Goal: Information Seeking & Learning: Find specific fact

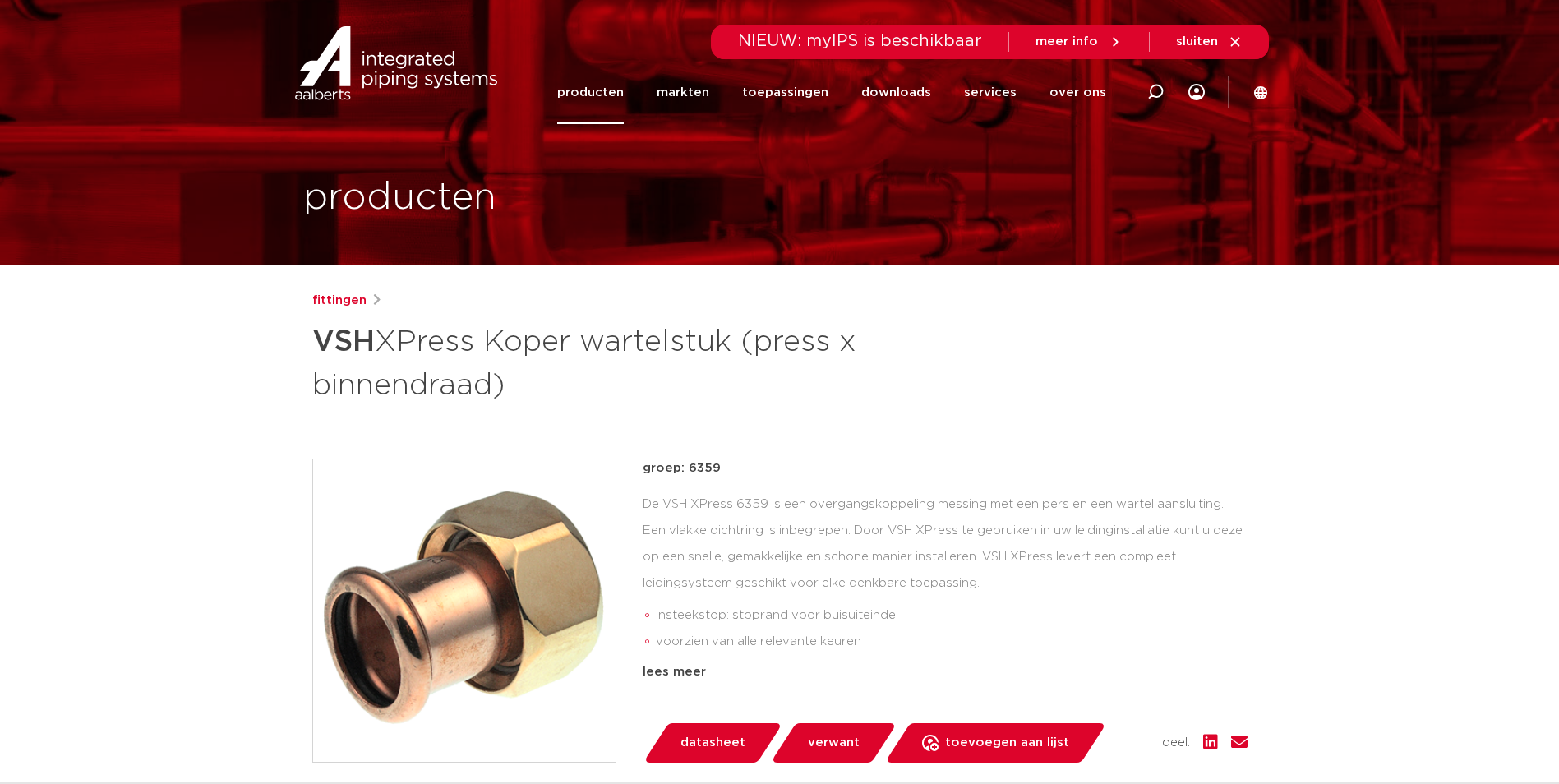
click at [594, 103] on link "producten" at bounding box center [591, 92] width 66 height 64
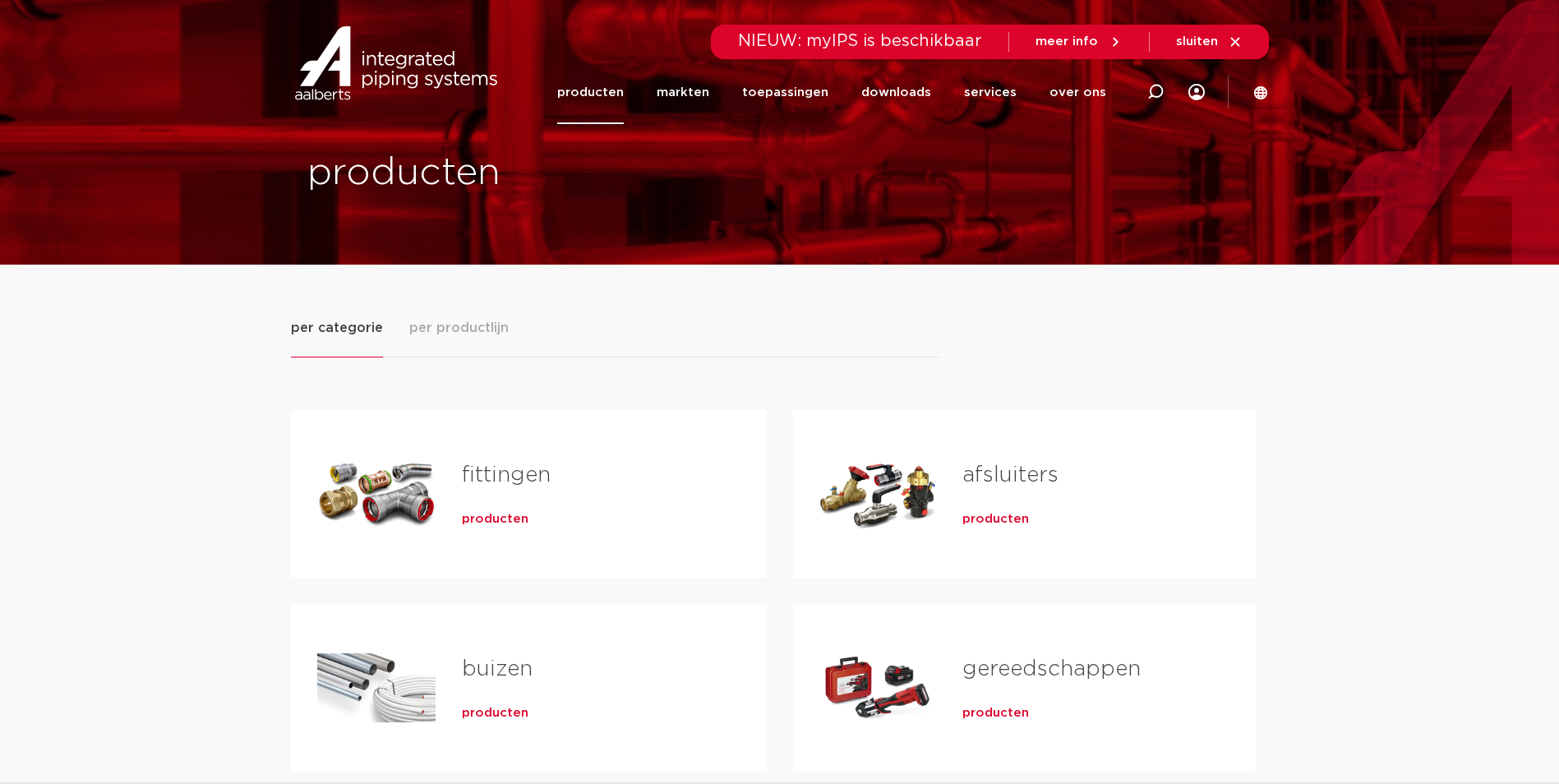
click at [520, 519] on span "producten" at bounding box center [496, 519] width 66 height 17
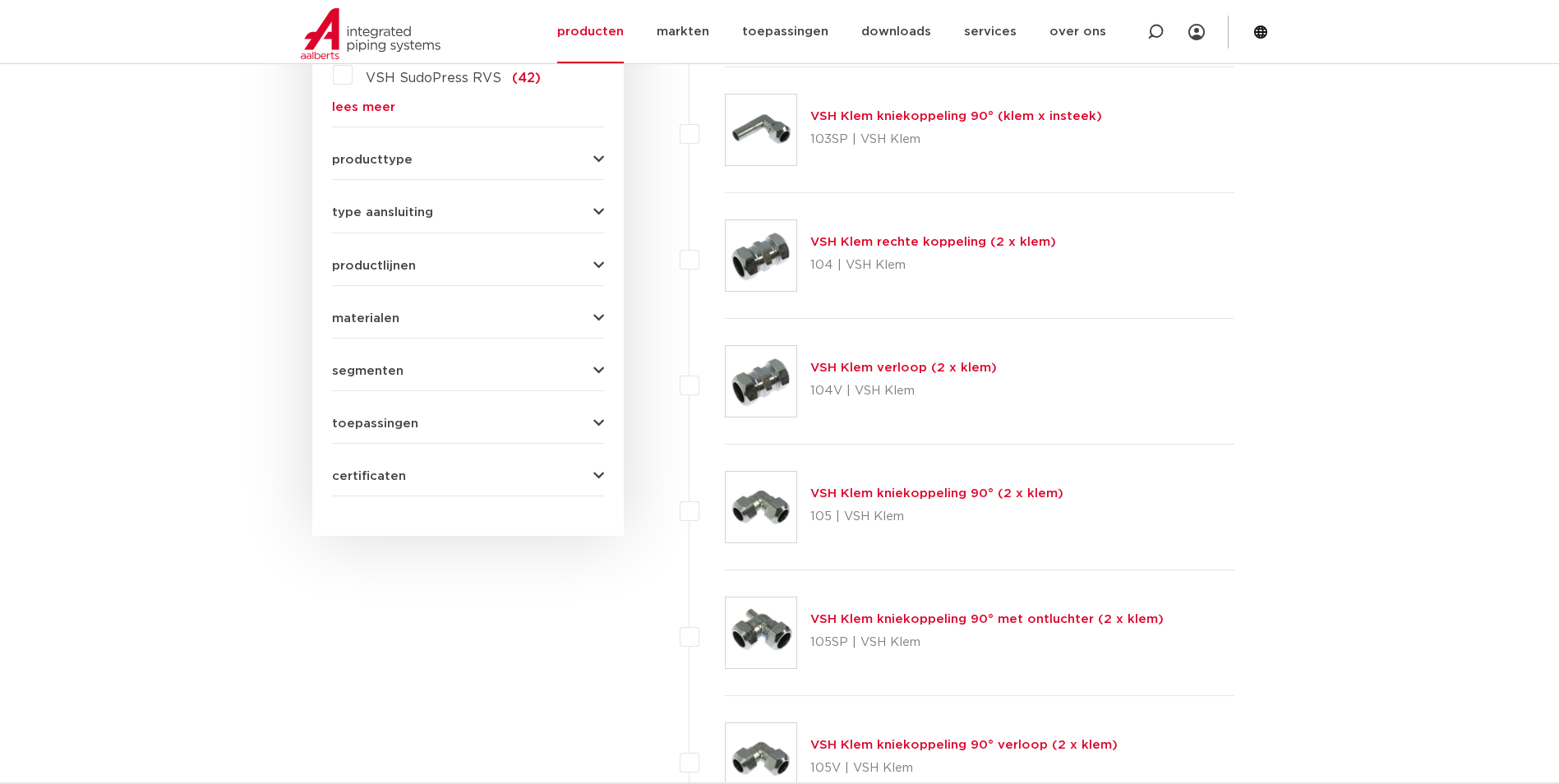
scroll to position [658, 0]
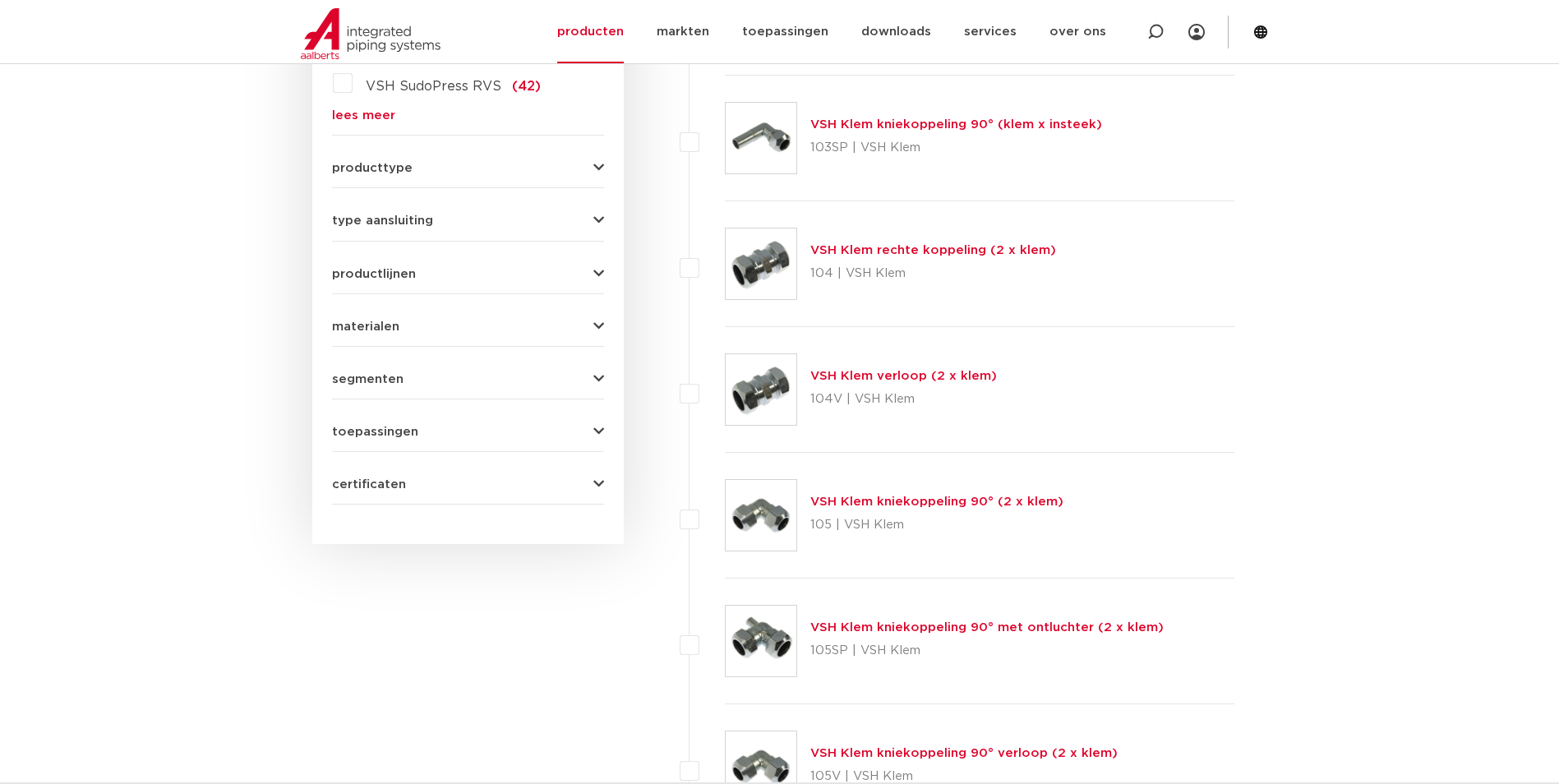
click at [387, 320] on span "materialen" at bounding box center [366, 326] width 67 height 12
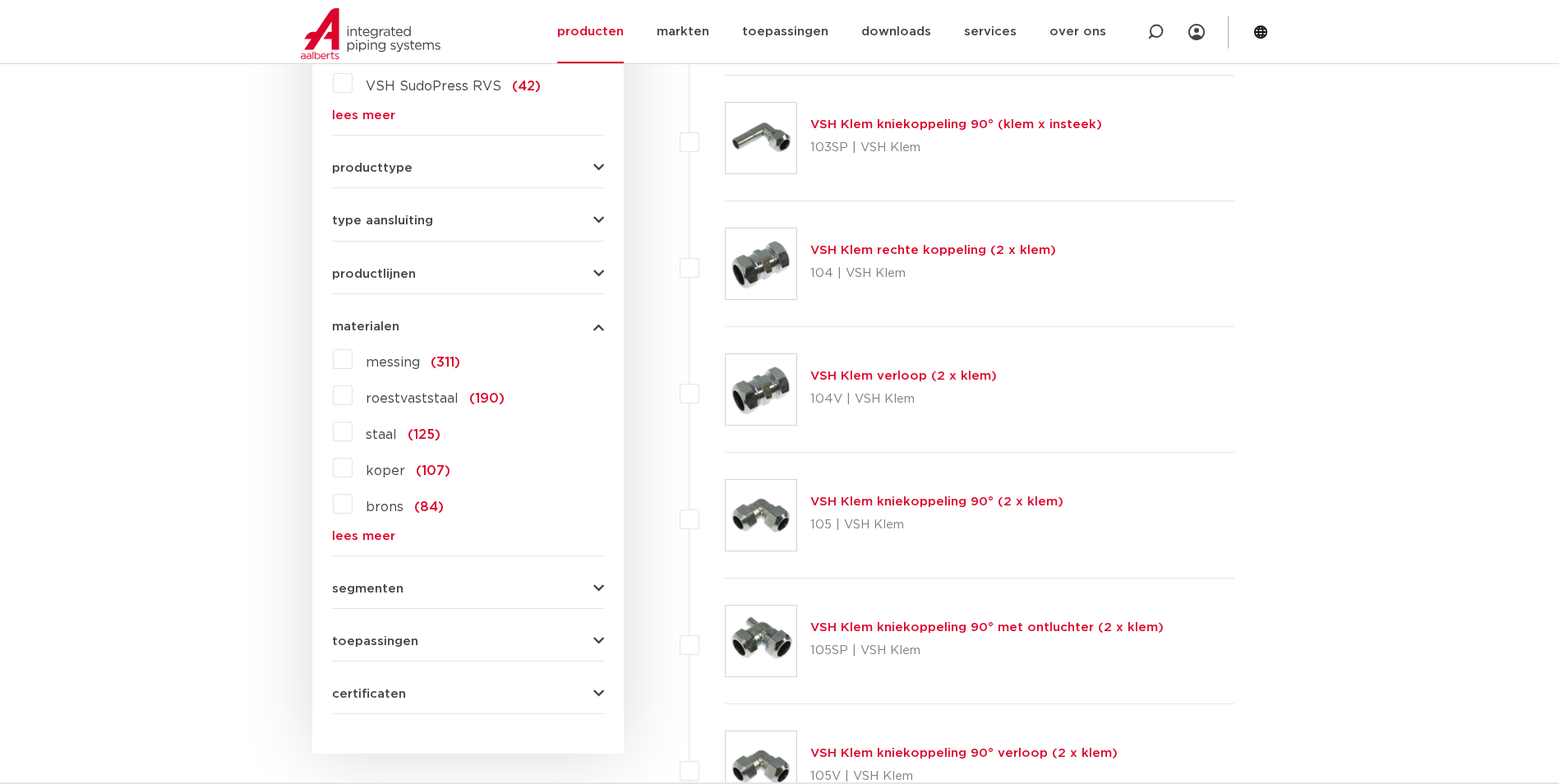
click at [382, 473] on span "koper" at bounding box center [385, 470] width 39 height 13
click at [0, 0] on input "koper (107)" at bounding box center [0, 0] width 0 height 0
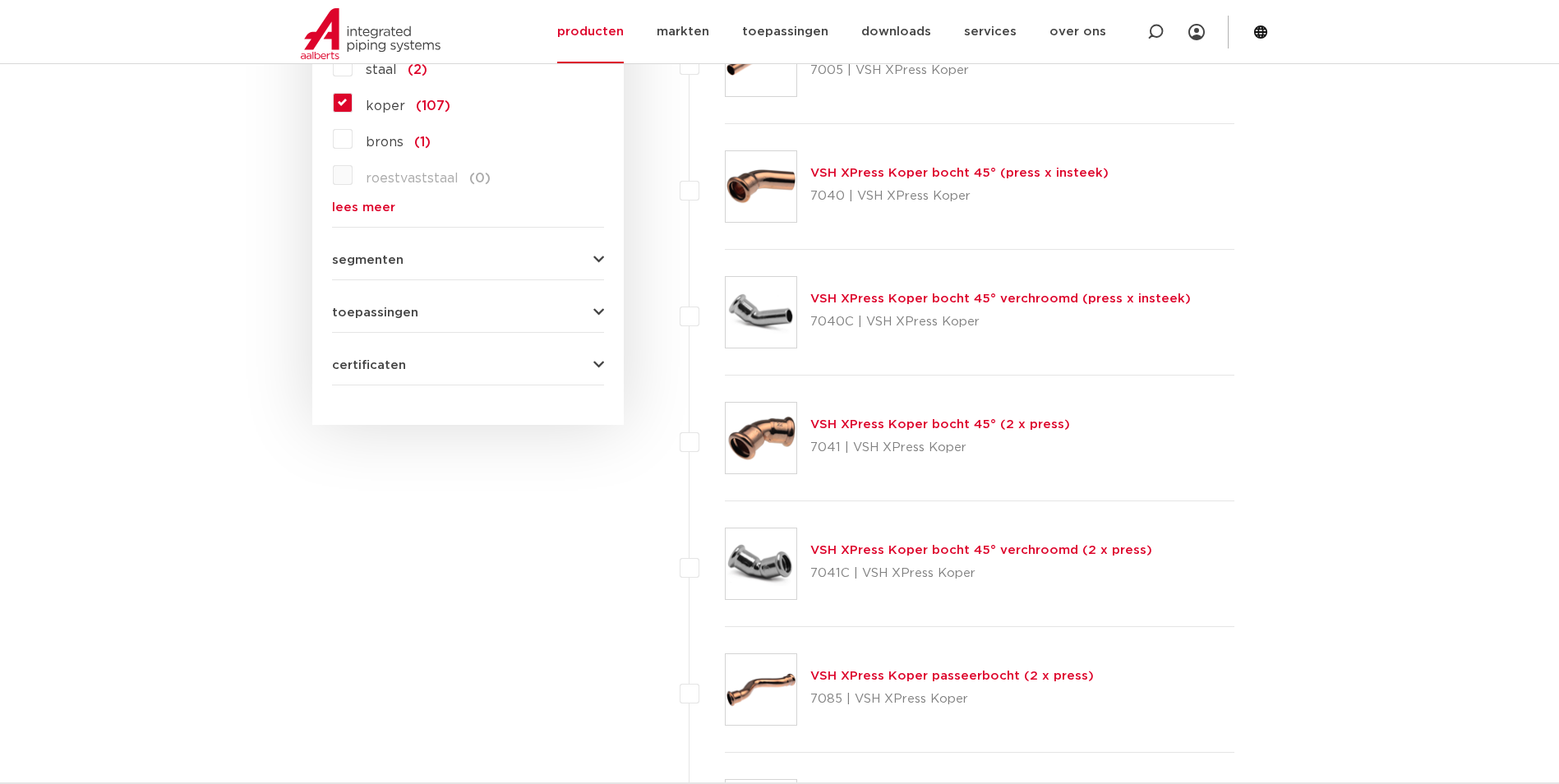
scroll to position [411, 0]
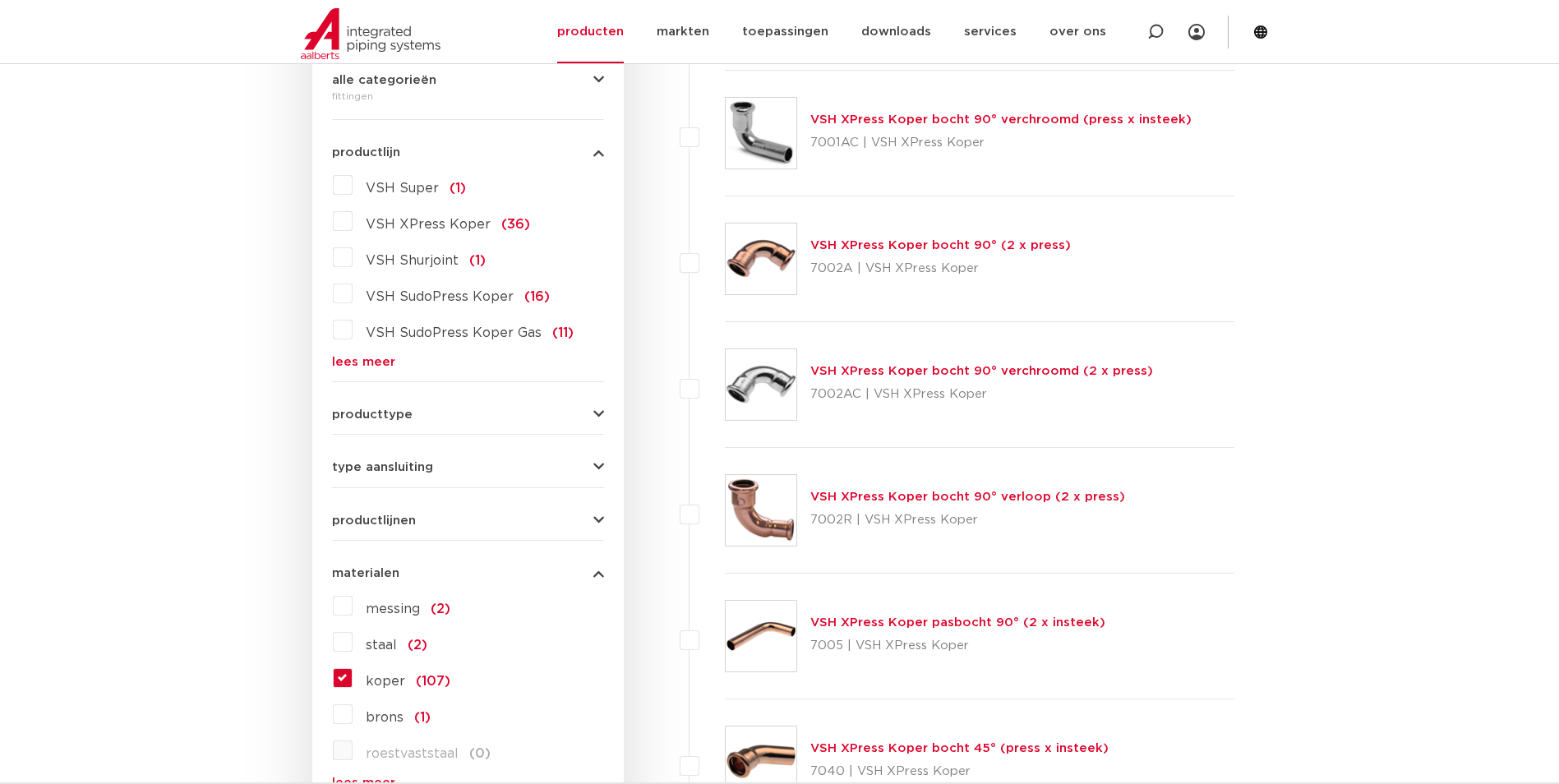
click at [379, 683] on span "koper" at bounding box center [385, 681] width 39 height 13
click at [0, 0] on input "koper (107)" at bounding box center [0, 0] width 0 height 0
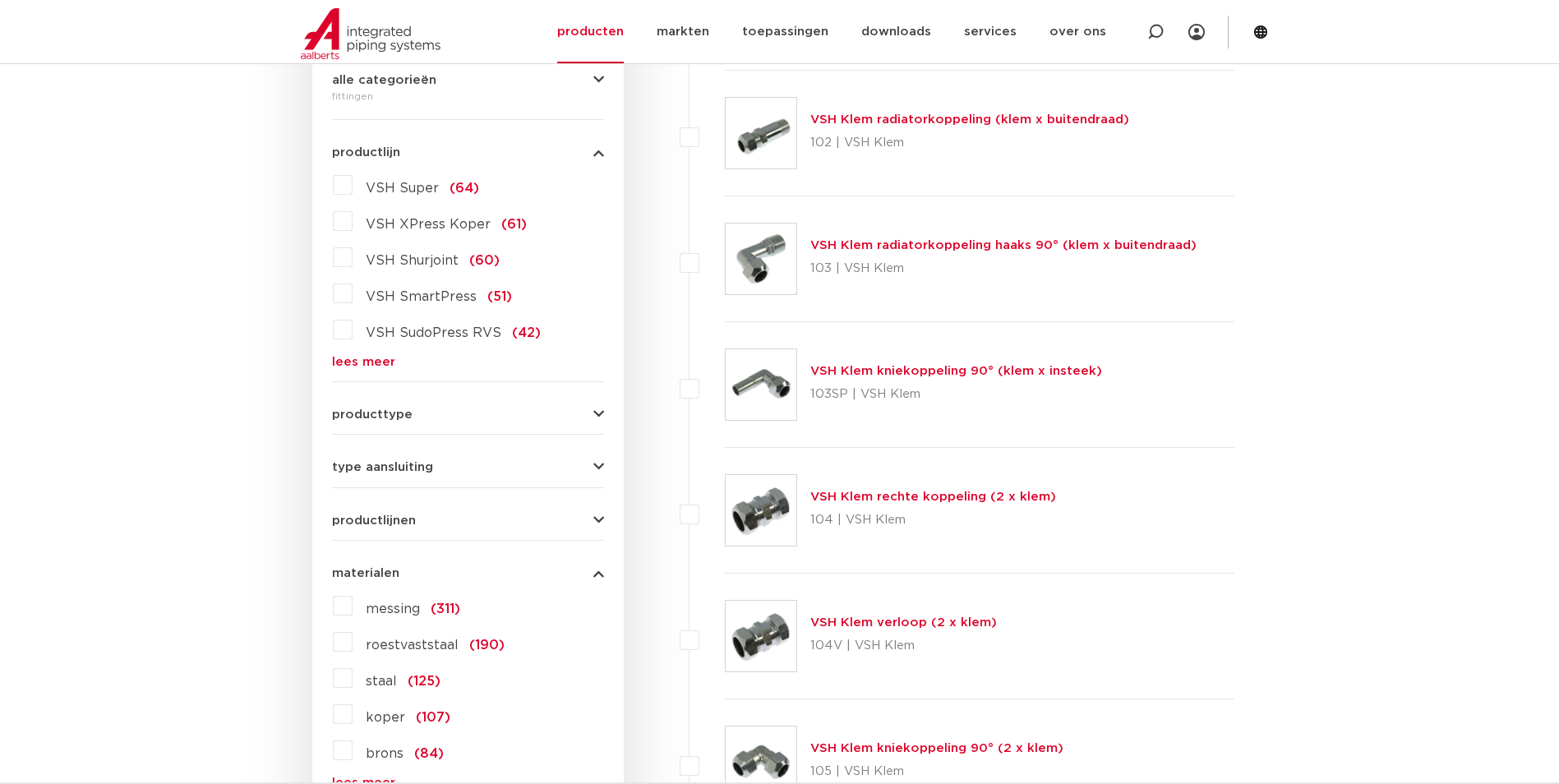
scroll to position [329, 0]
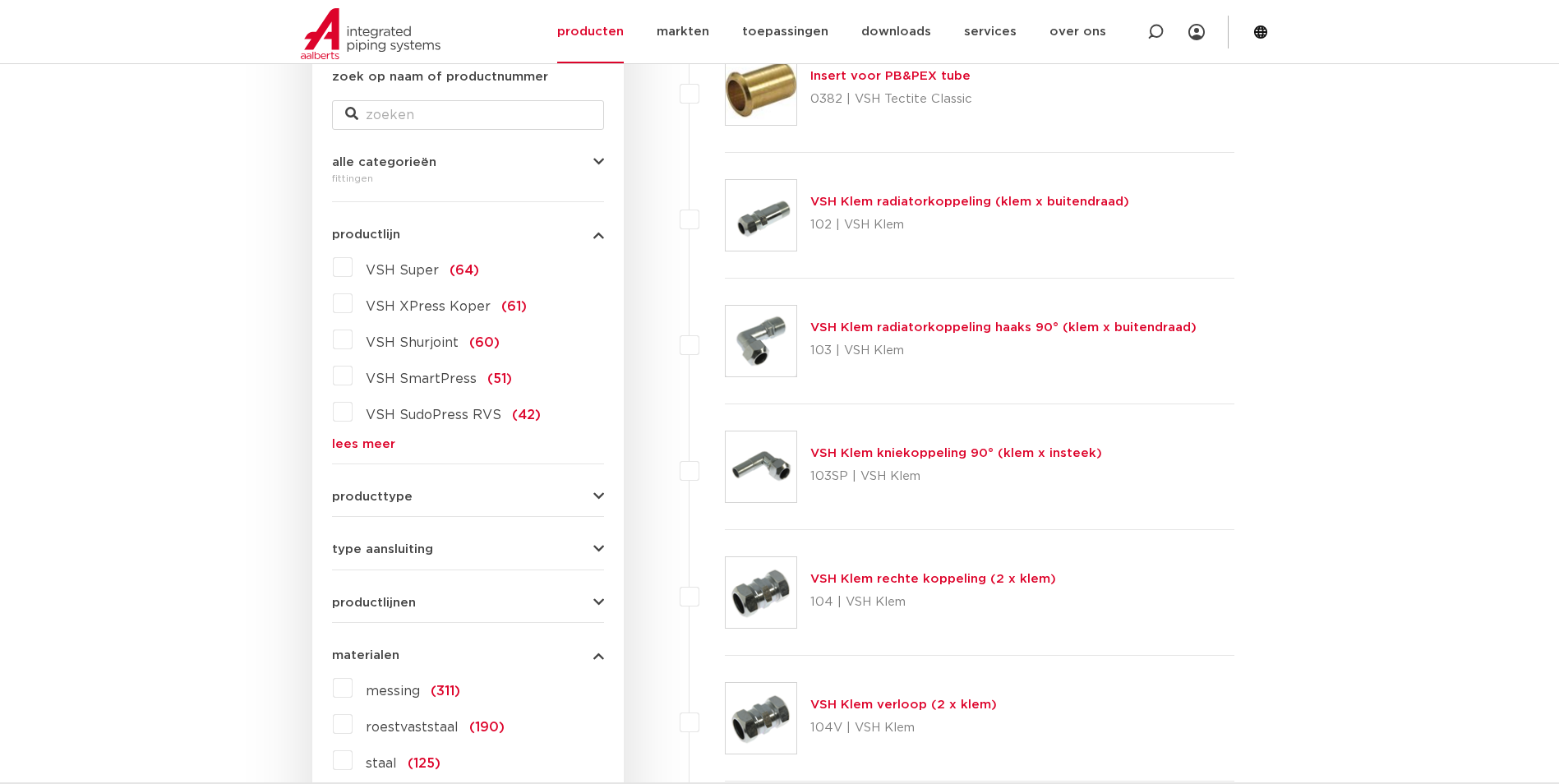
click at [449, 308] on span "VSH XPress Koper" at bounding box center [427, 306] width 125 height 13
click at [0, 0] on input "VSH XPress Koper (61)" at bounding box center [0, 0] width 0 height 0
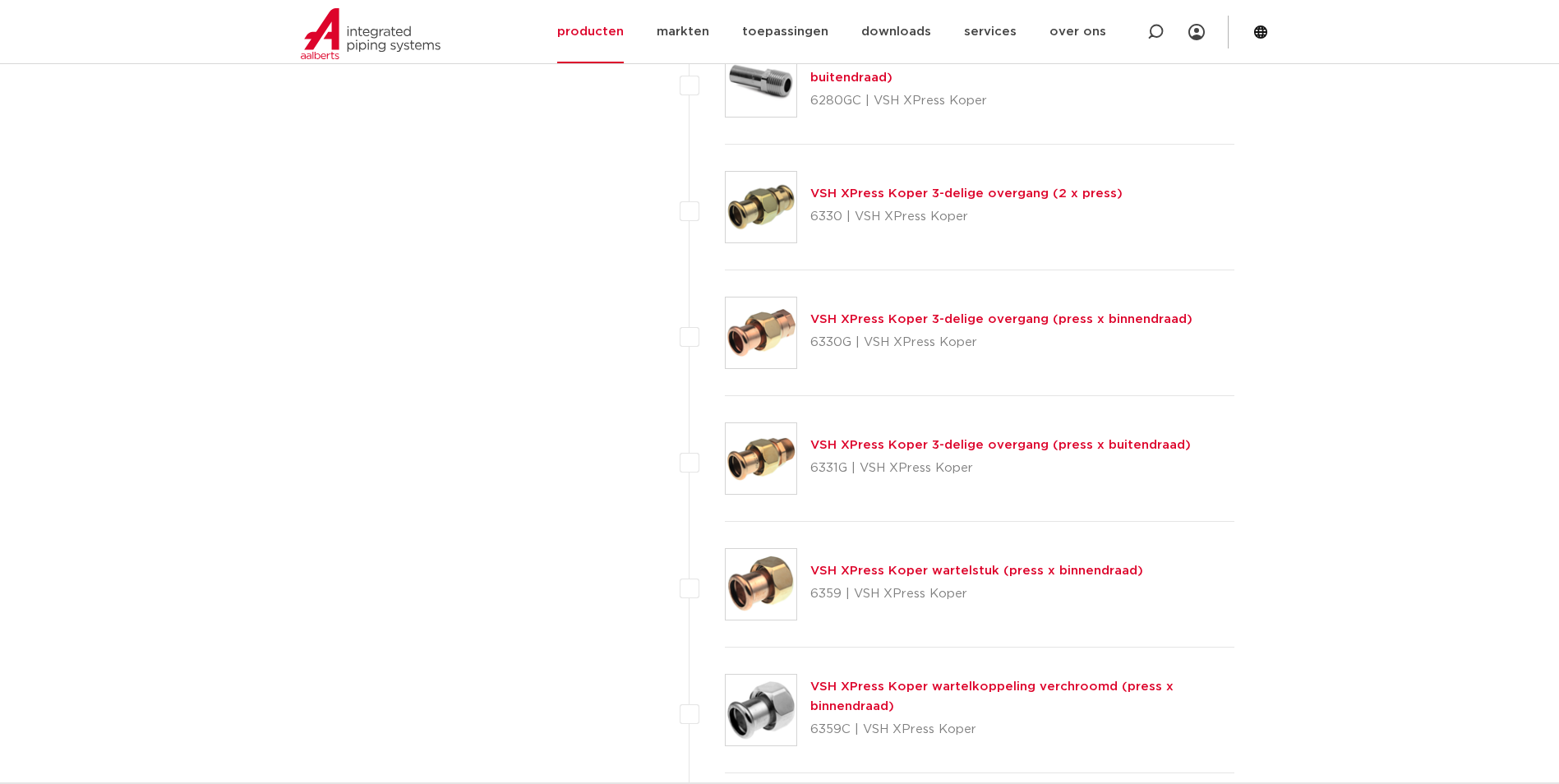
scroll to position [1972, 0]
click at [1110, 441] on link "VSH XPress Koper 3-delige overgang (press x buitendraad)" at bounding box center [1001, 444] width 380 height 12
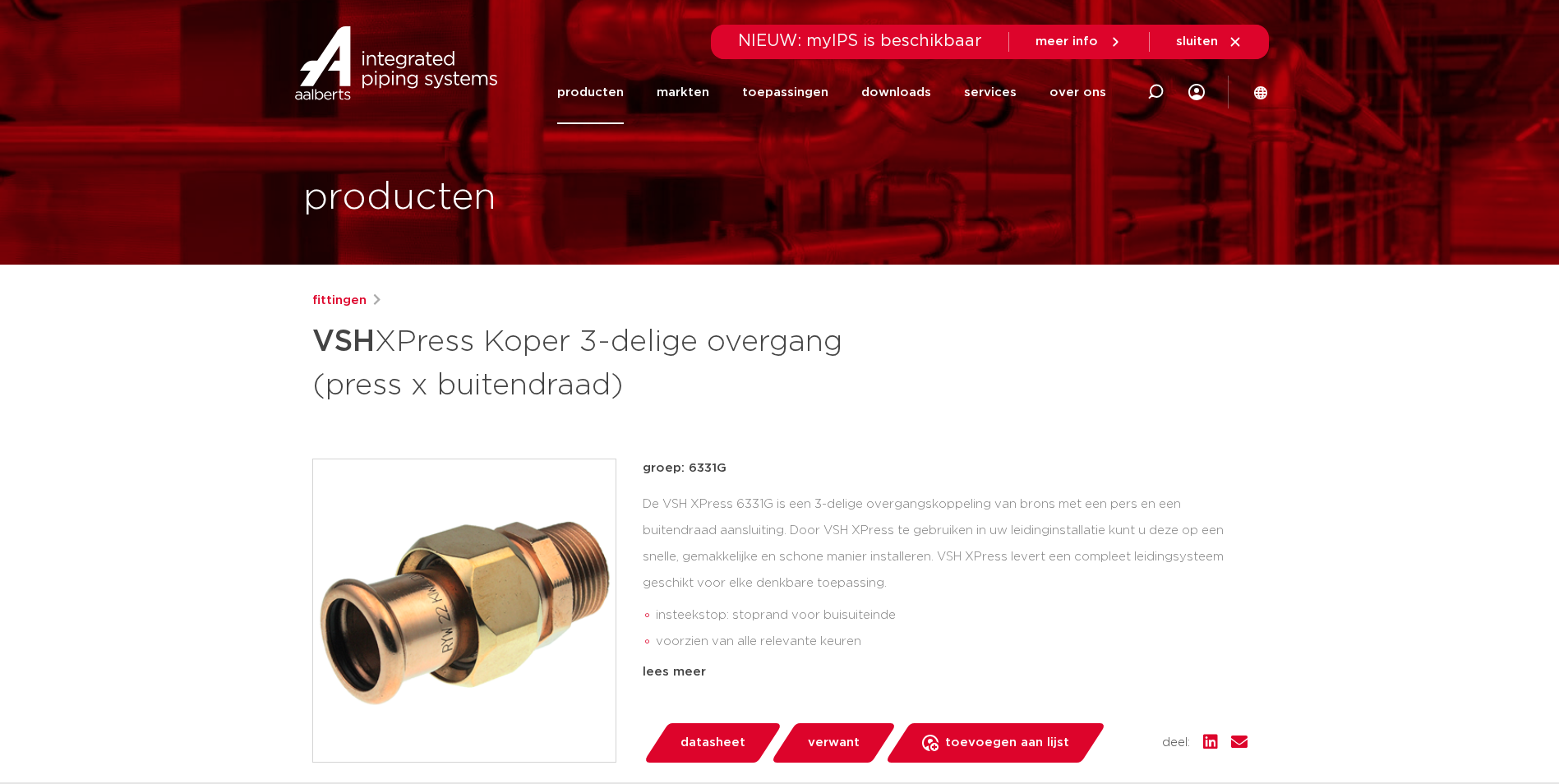
drag, startPoint x: 727, startPoint y: 468, endPoint x: 689, endPoint y: 475, distance: 38.6
click at [689, 475] on p "groep: 6331G" at bounding box center [945, 468] width 605 height 20
copy p "6331G"
click at [930, 536] on div "De VSH XPress 6331G is een 3-delige overgangskoppeling van brons met een pers e…" at bounding box center [945, 573] width 605 height 164
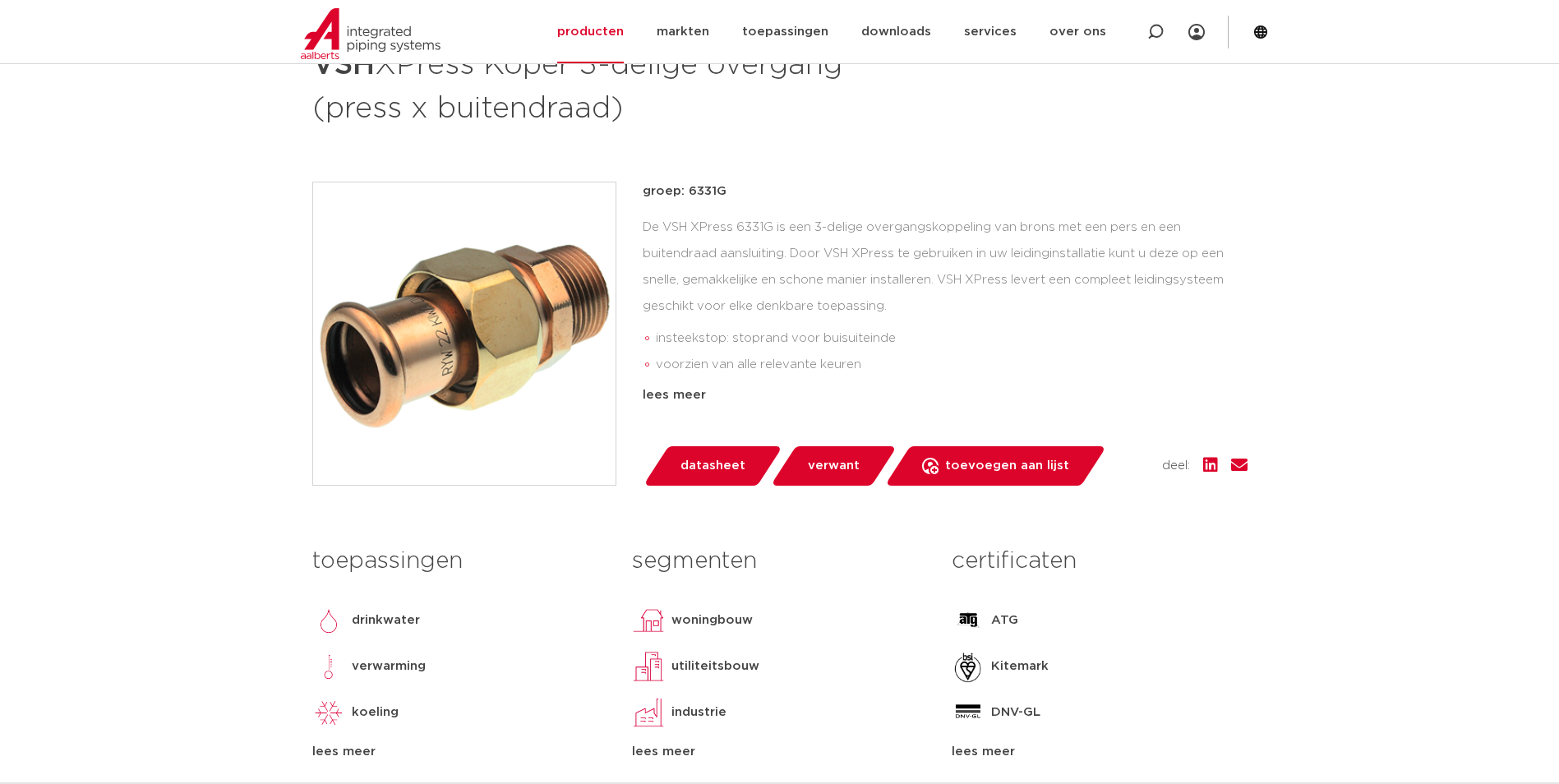
scroll to position [82, 0]
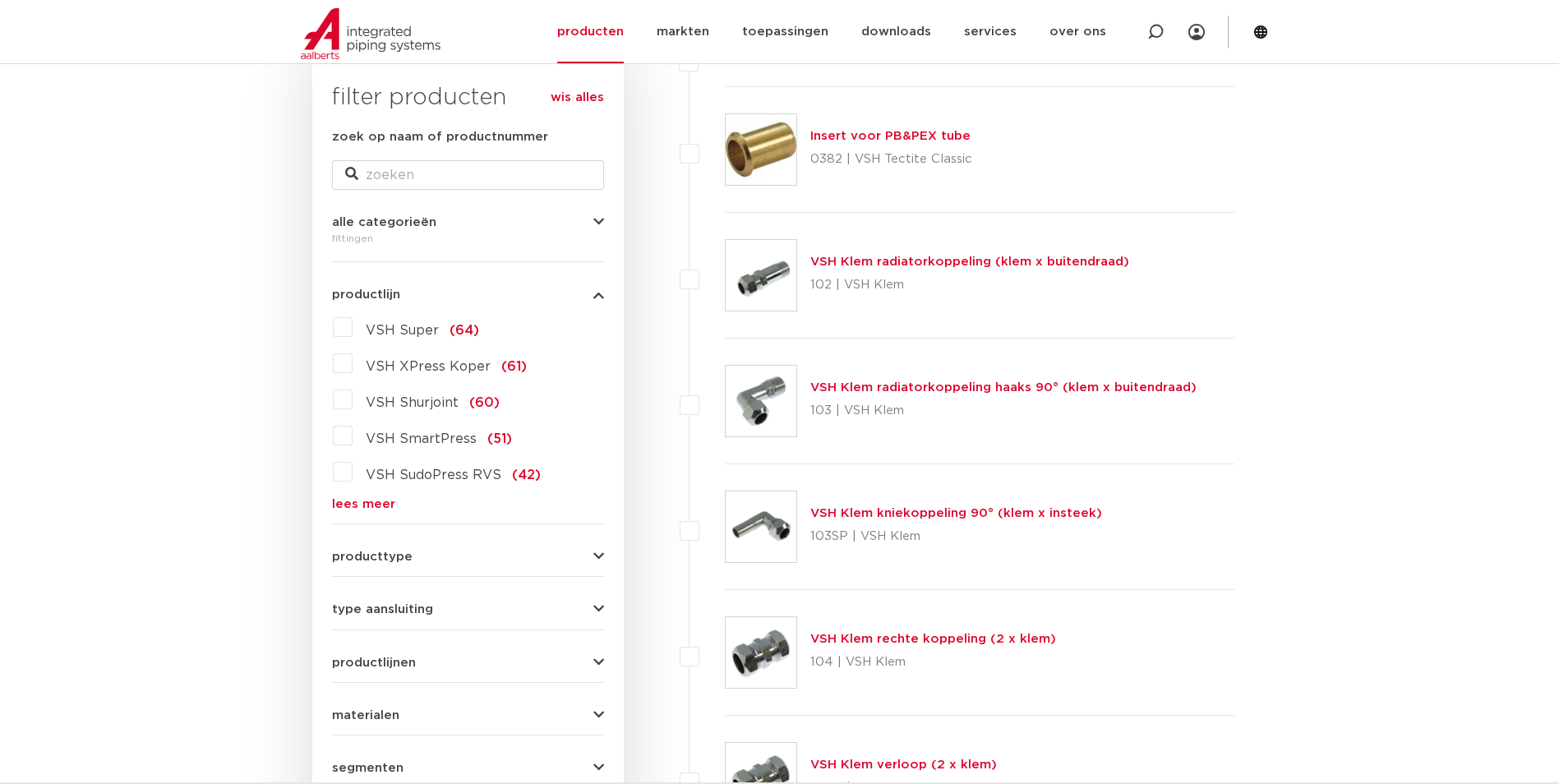
scroll to position [82, 0]
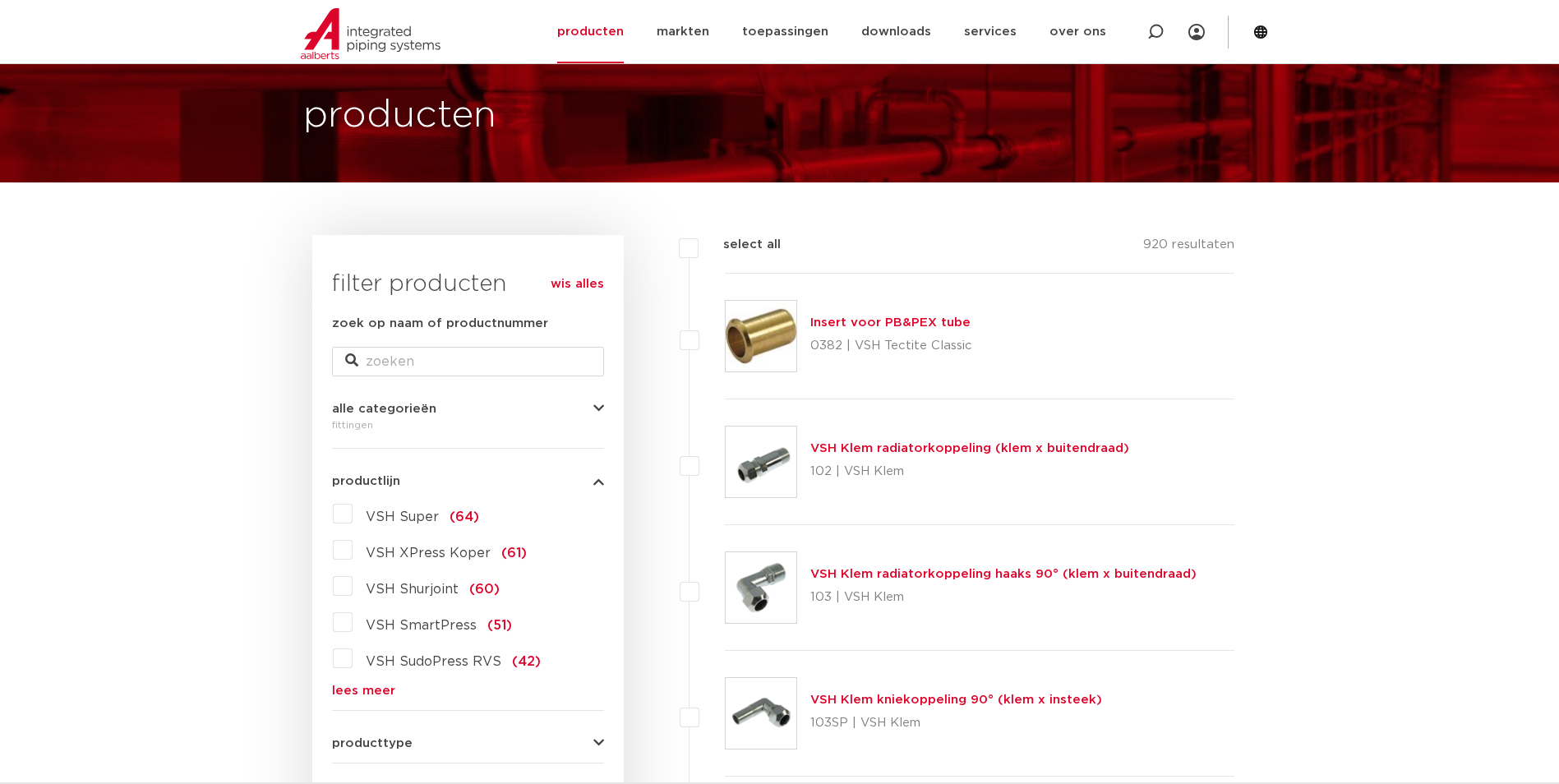
click at [344, 686] on link "lees meer" at bounding box center [468, 691] width 272 height 12
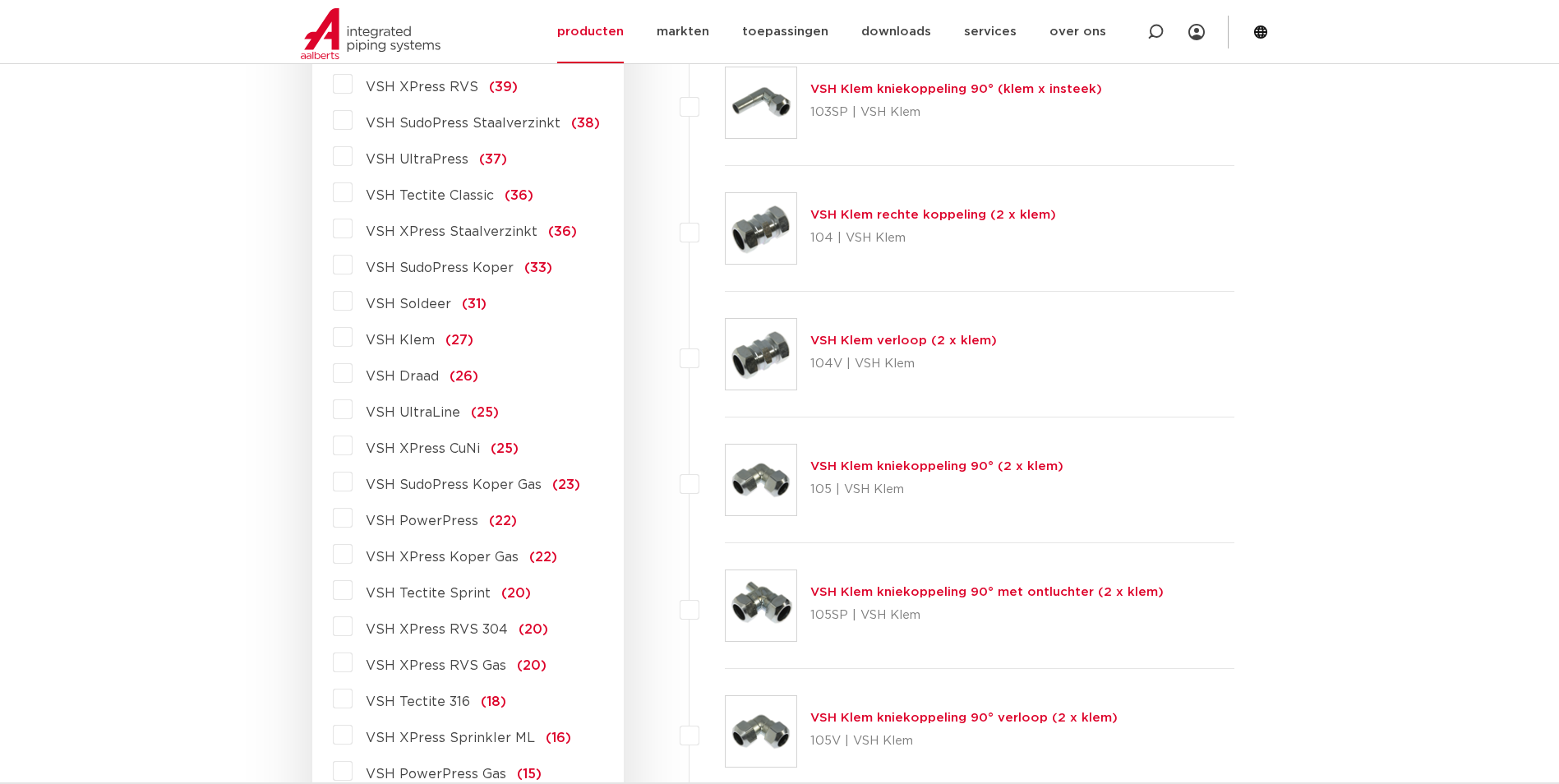
scroll to position [658, 0]
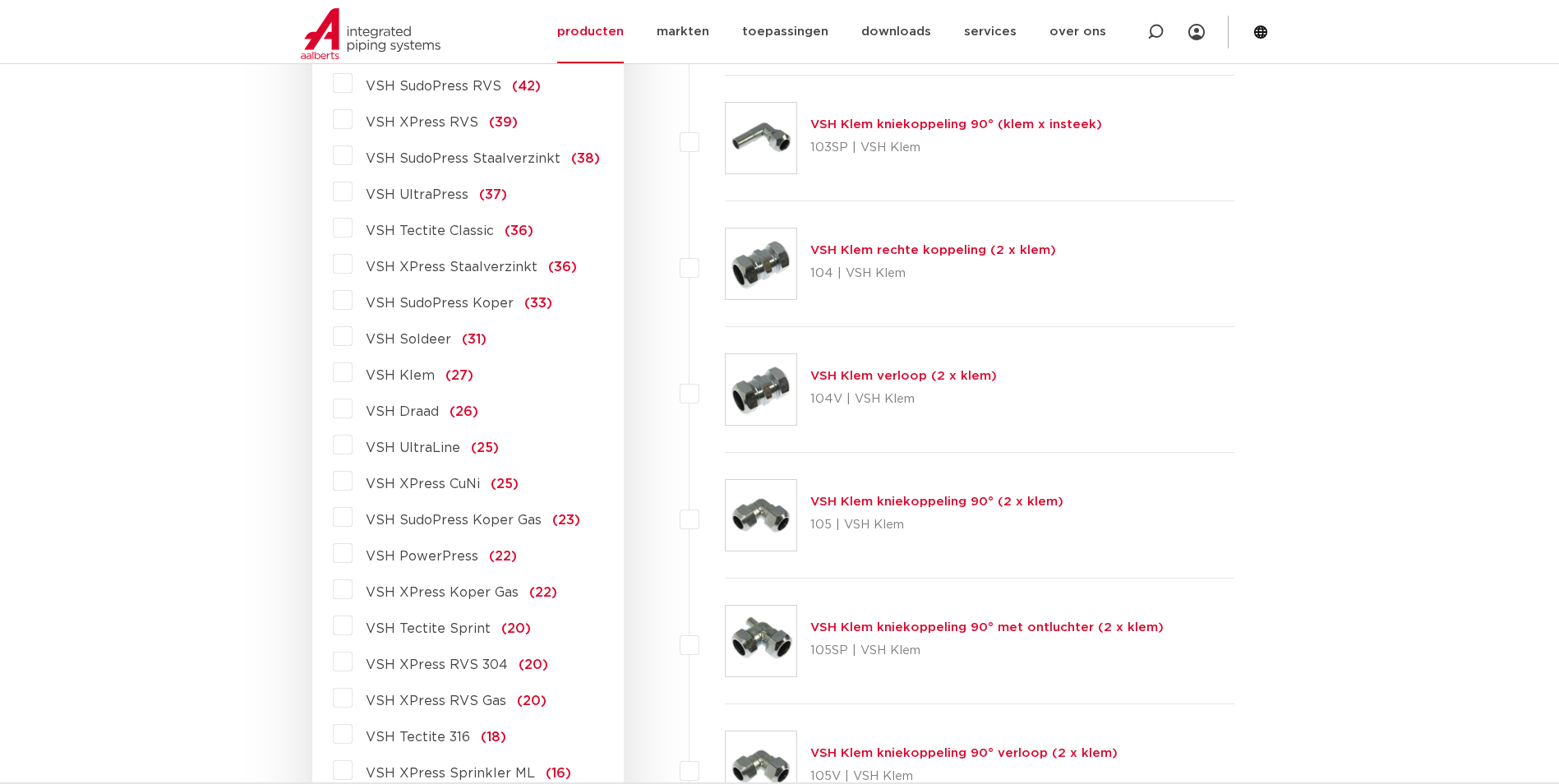
click at [459, 305] on span "VSH SudoPress Koper" at bounding box center [440, 303] width 148 height 13
click at [0, 0] on input "VSH SudoPress Koper (33)" at bounding box center [0, 0] width 0 height 0
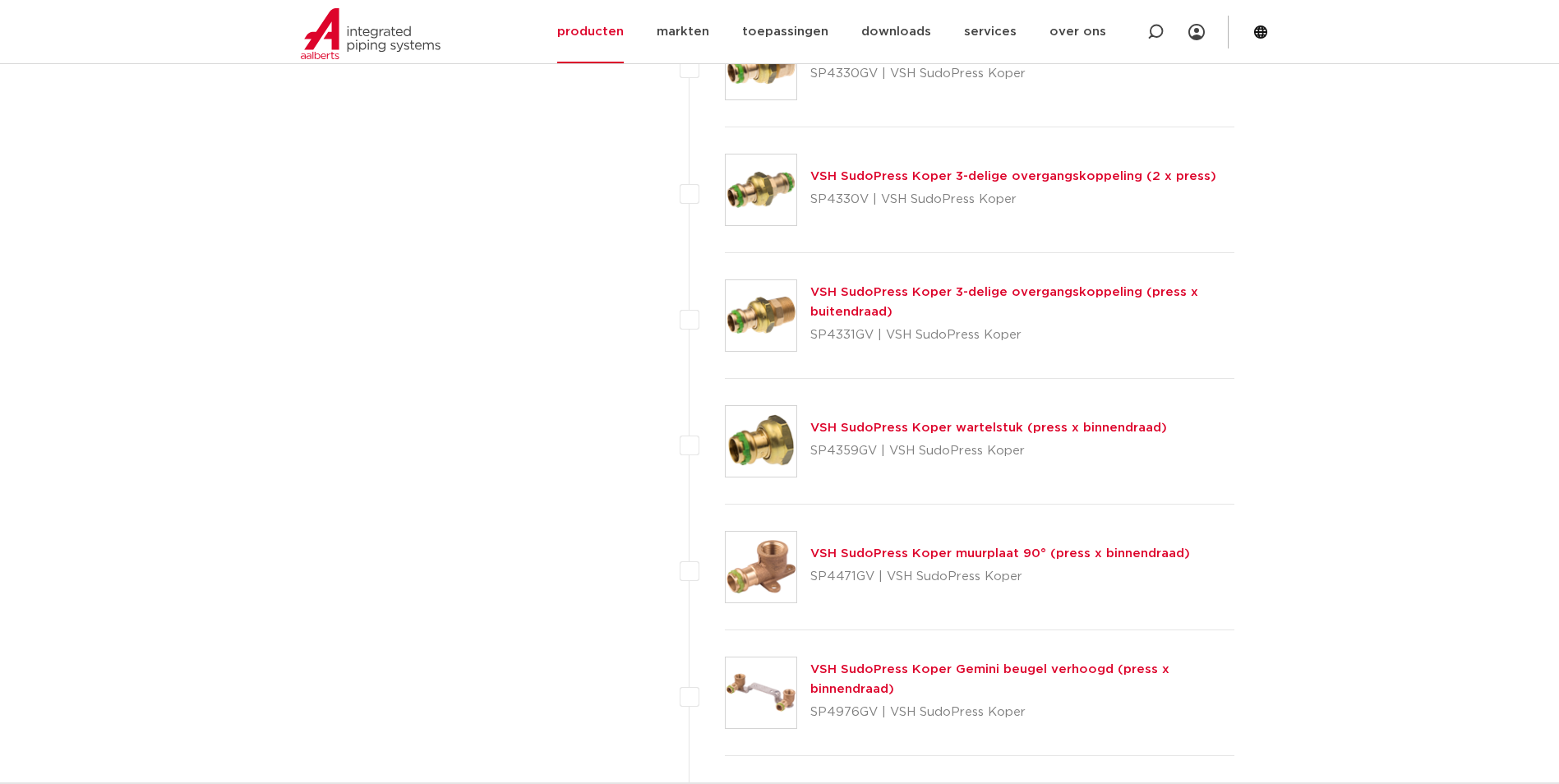
scroll to position [1479, 0]
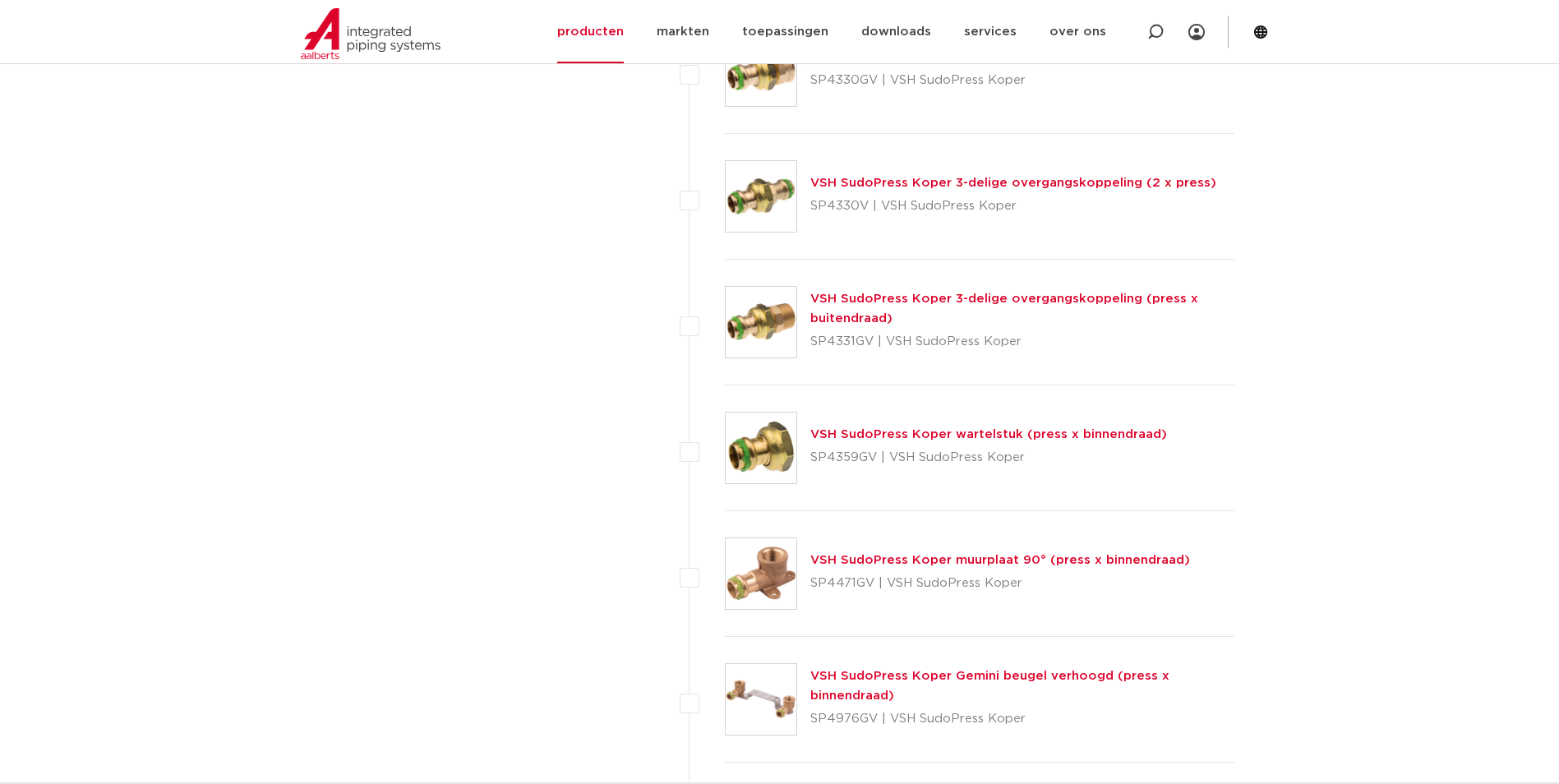
click at [947, 296] on link "VSH SudoPress Koper 3-delige overgangskoppeling (press x buitendraad)" at bounding box center [1004, 308] width 388 height 32
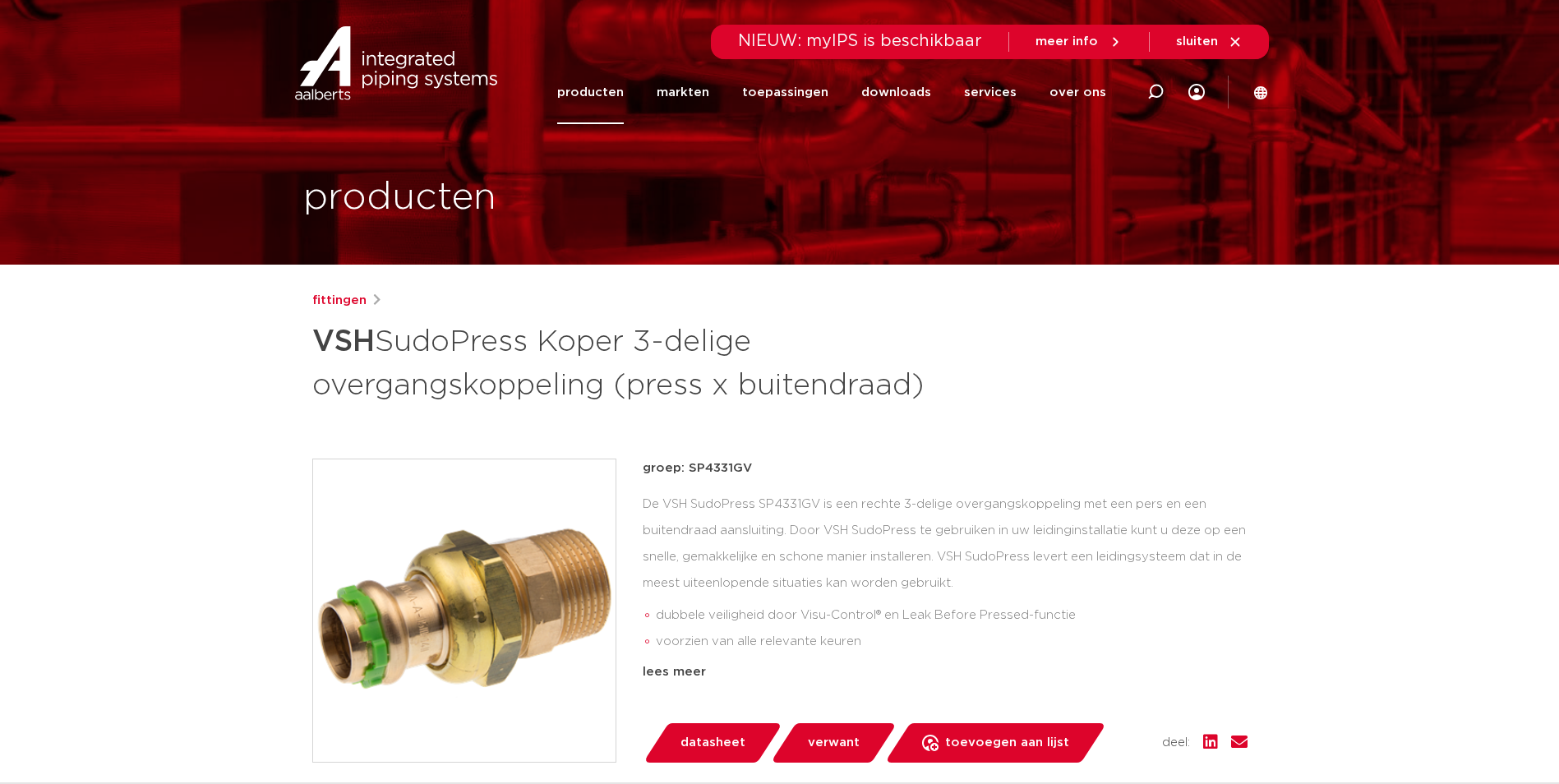
scroll to position [82, 0]
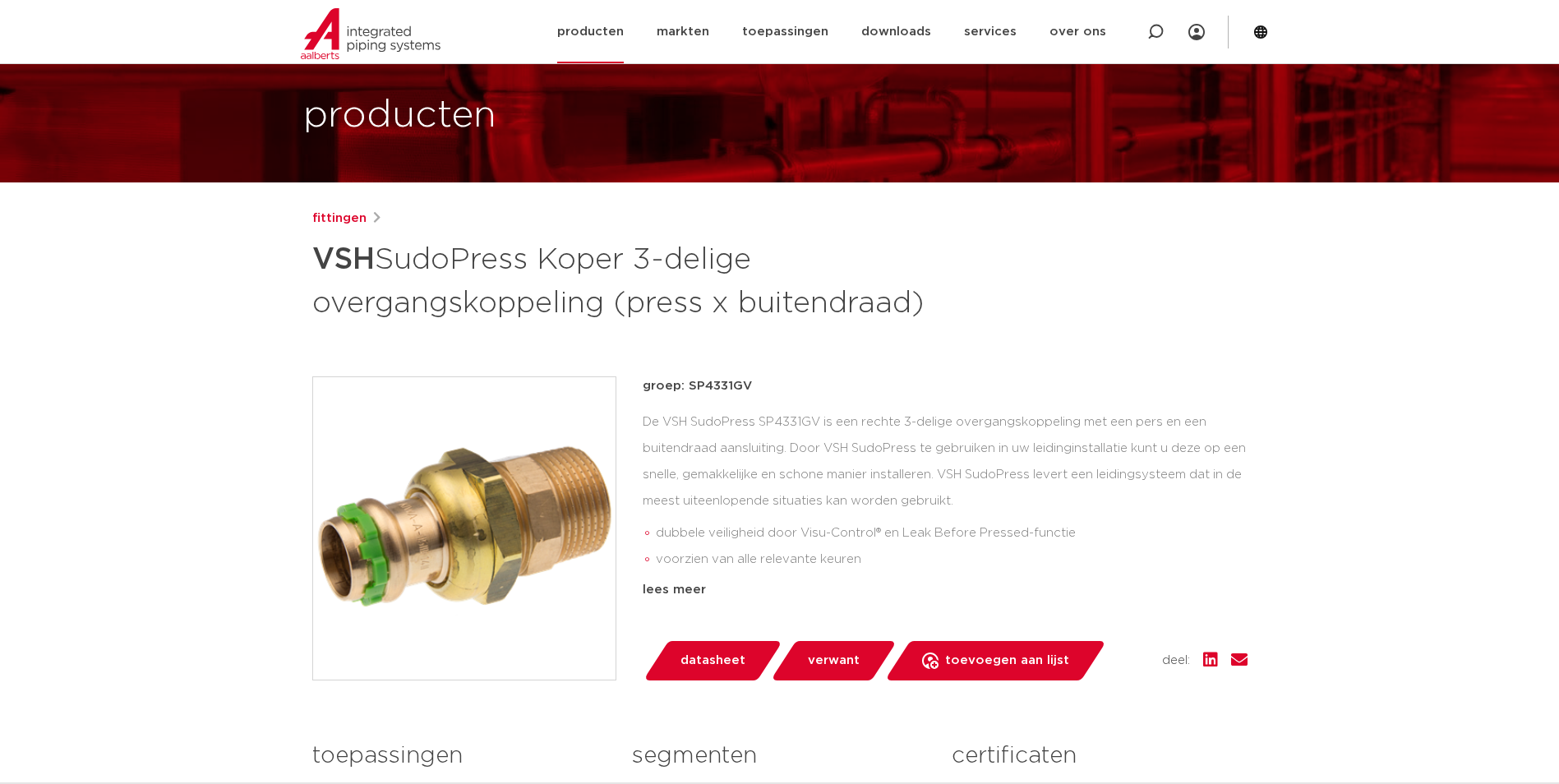
click at [1132, 20] on div at bounding box center [1155, 31] width 65 height 64
paste input "6270G/6243G"
type input "6270G"
click button "Zoeken" at bounding box center [0, 0] width 0 height 0
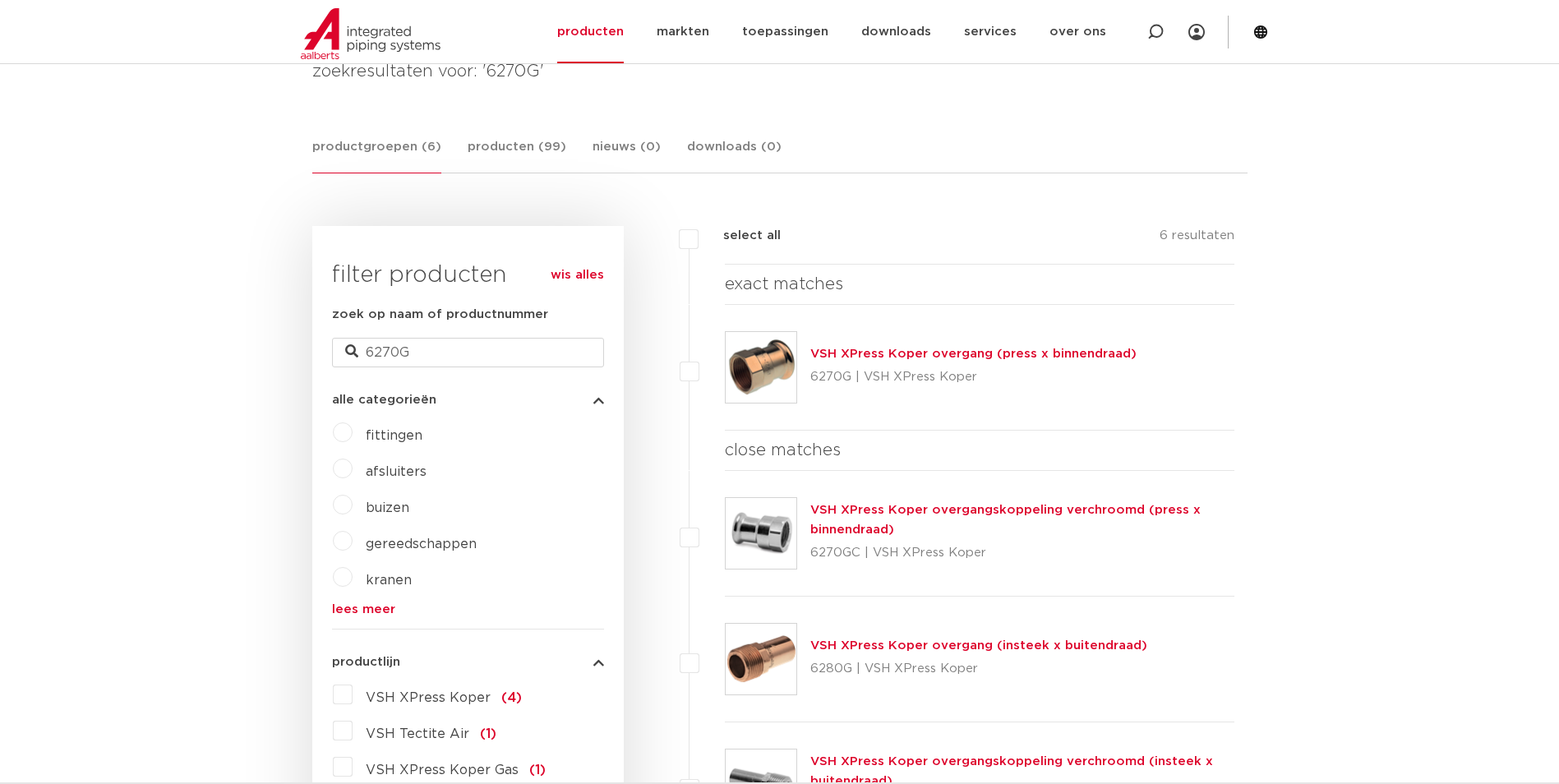
scroll to position [247, 0]
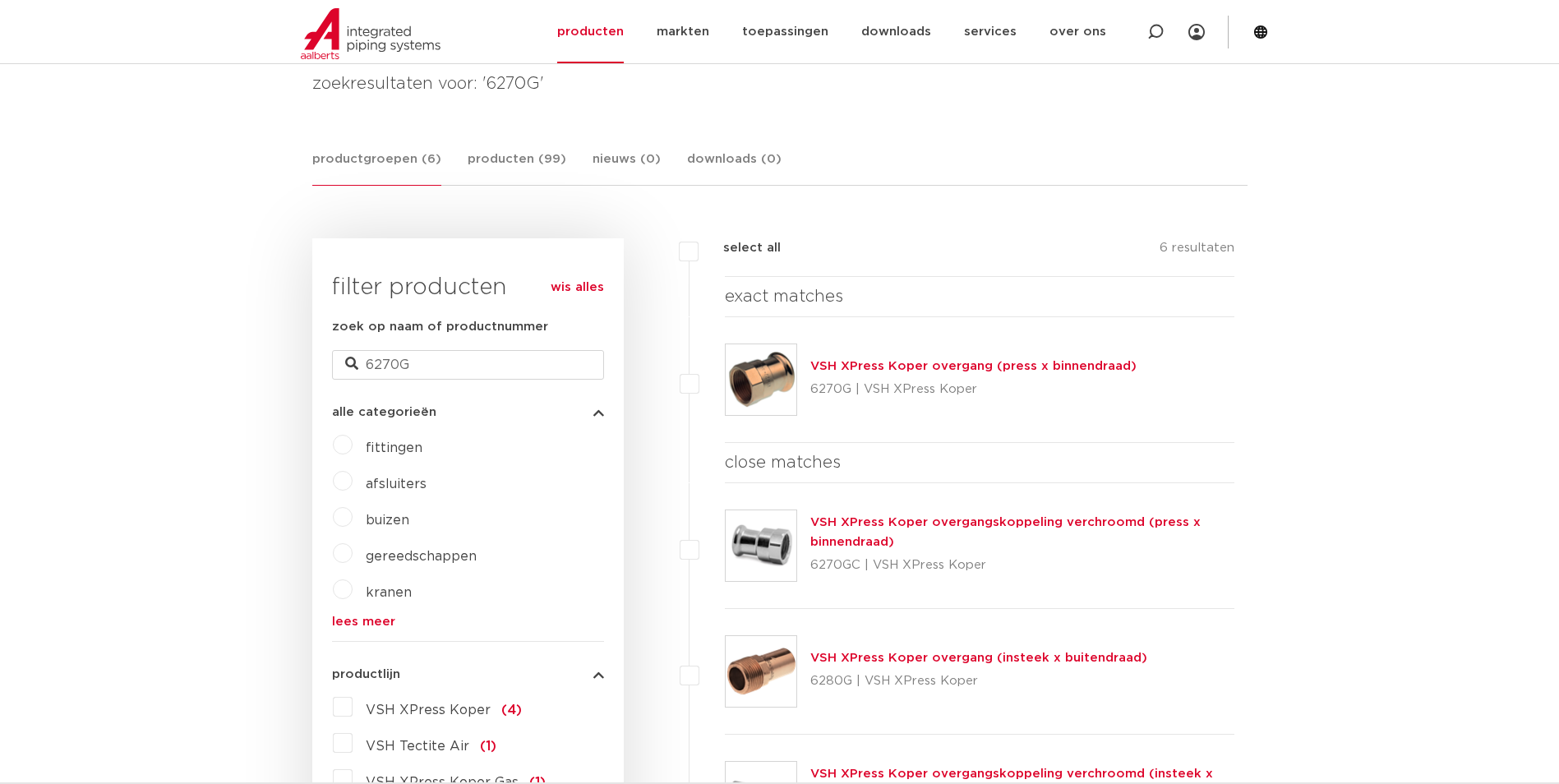
click at [1043, 368] on link "VSH XPress Koper overgang (press x binnendraad)" at bounding box center [974, 366] width 326 height 12
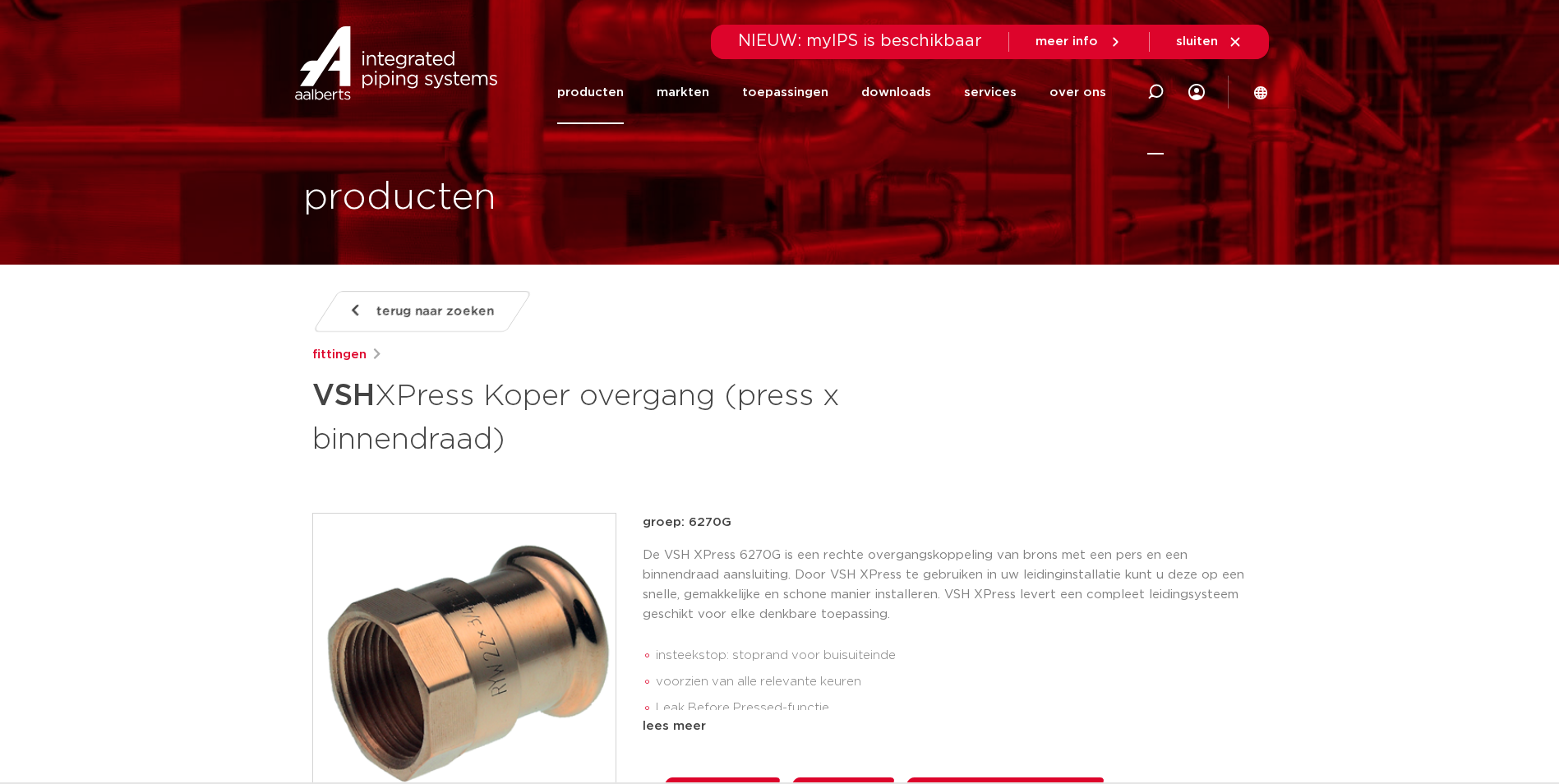
click at [1148, 85] on icon at bounding box center [1155, 92] width 17 height 17
paste input "6331G"
type input "6331G"
click button "Zoeken" at bounding box center [0, 0] width 0 height 0
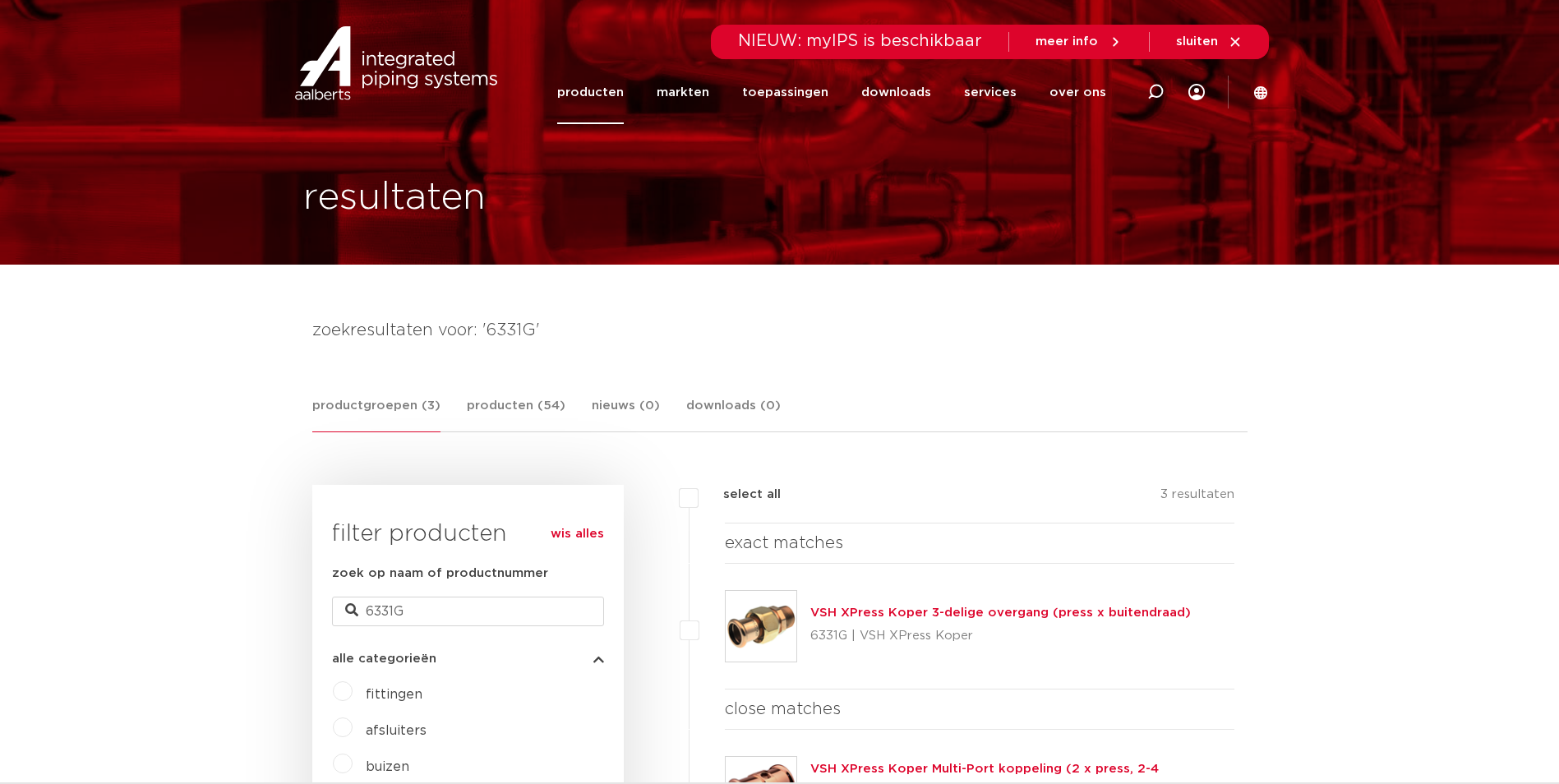
click at [592, 78] on link "producten" at bounding box center [591, 92] width 66 height 64
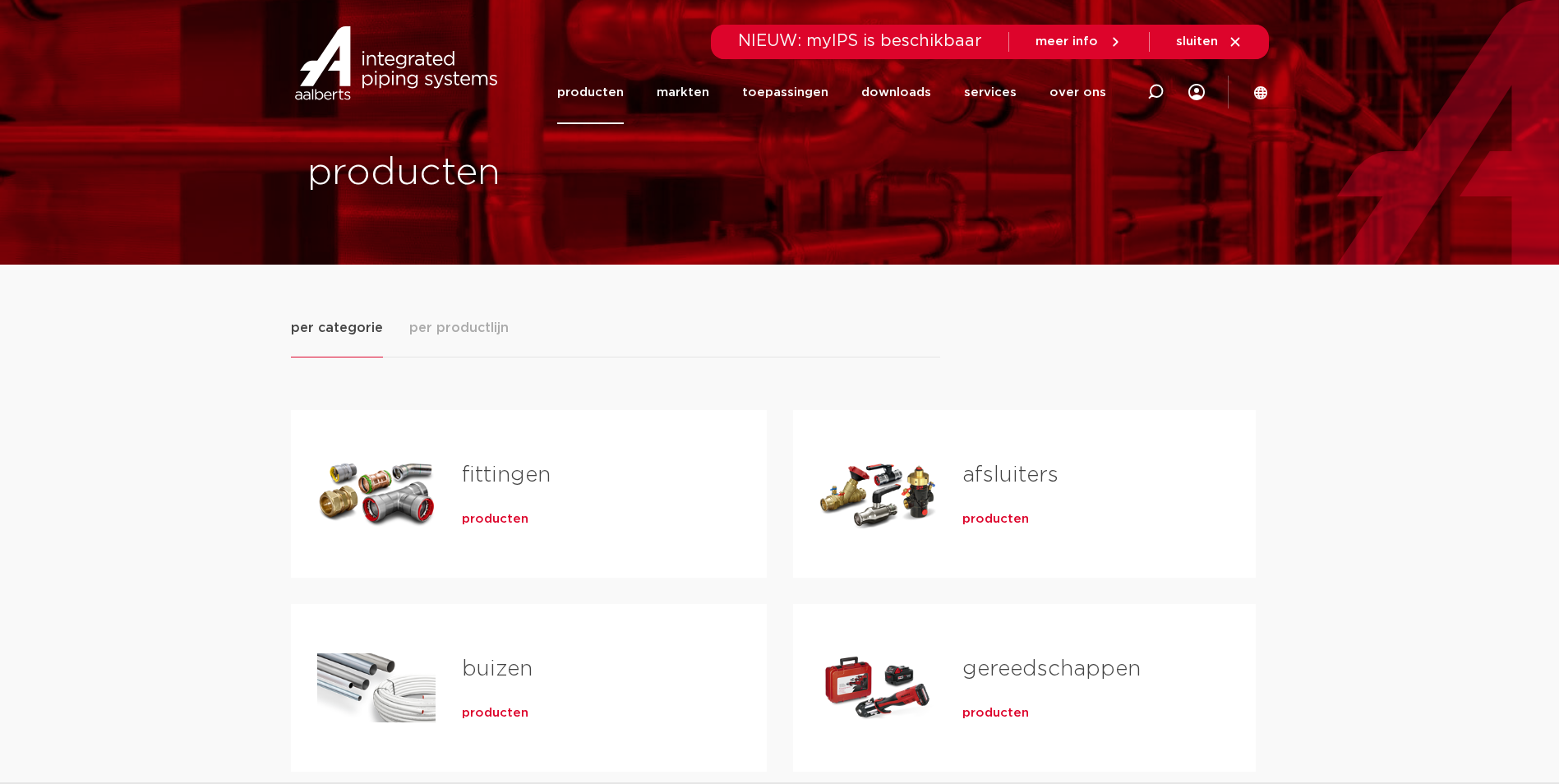
click at [498, 513] on span "producten" at bounding box center [496, 519] width 66 height 17
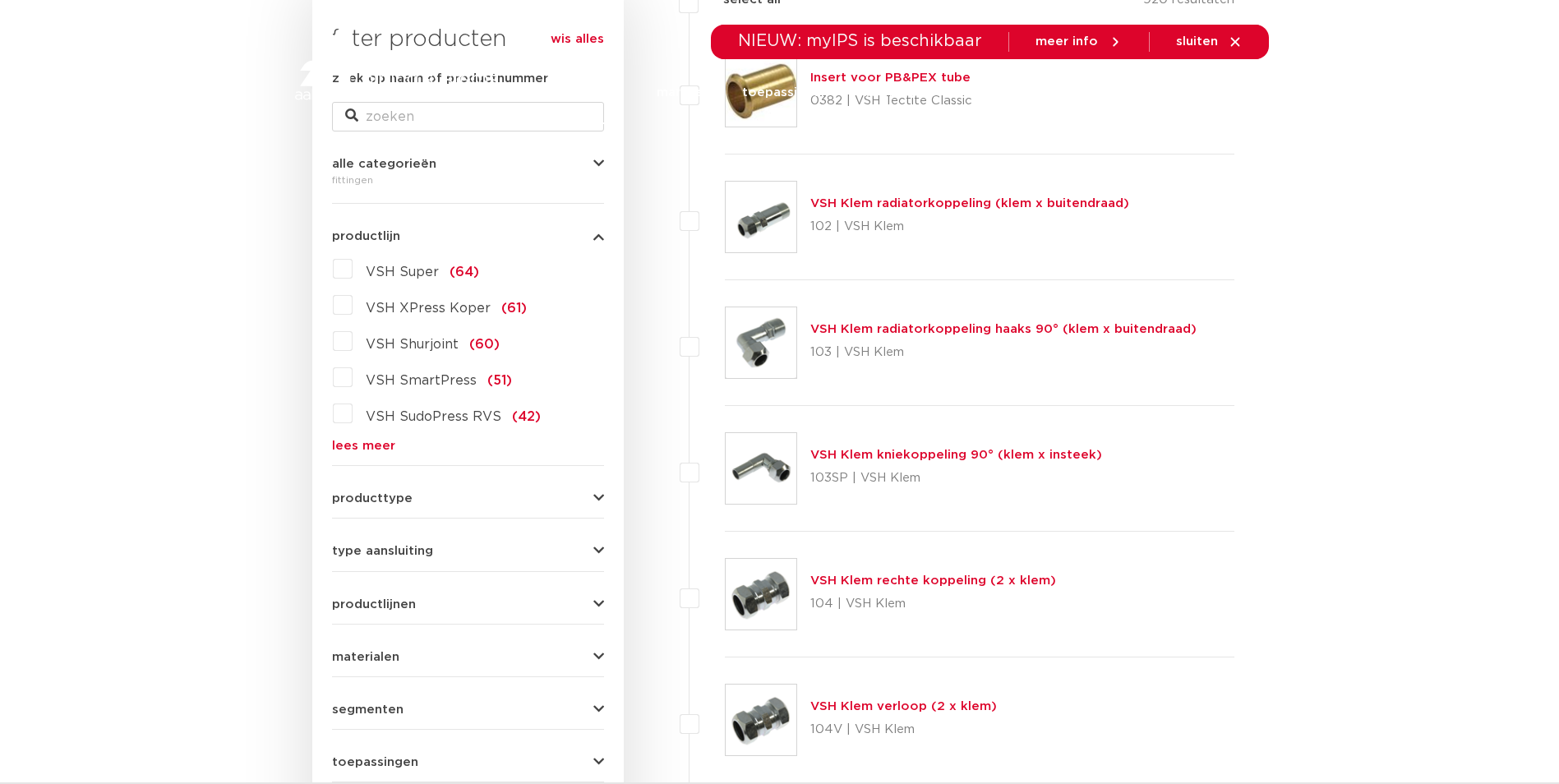
scroll to position [329, 0]
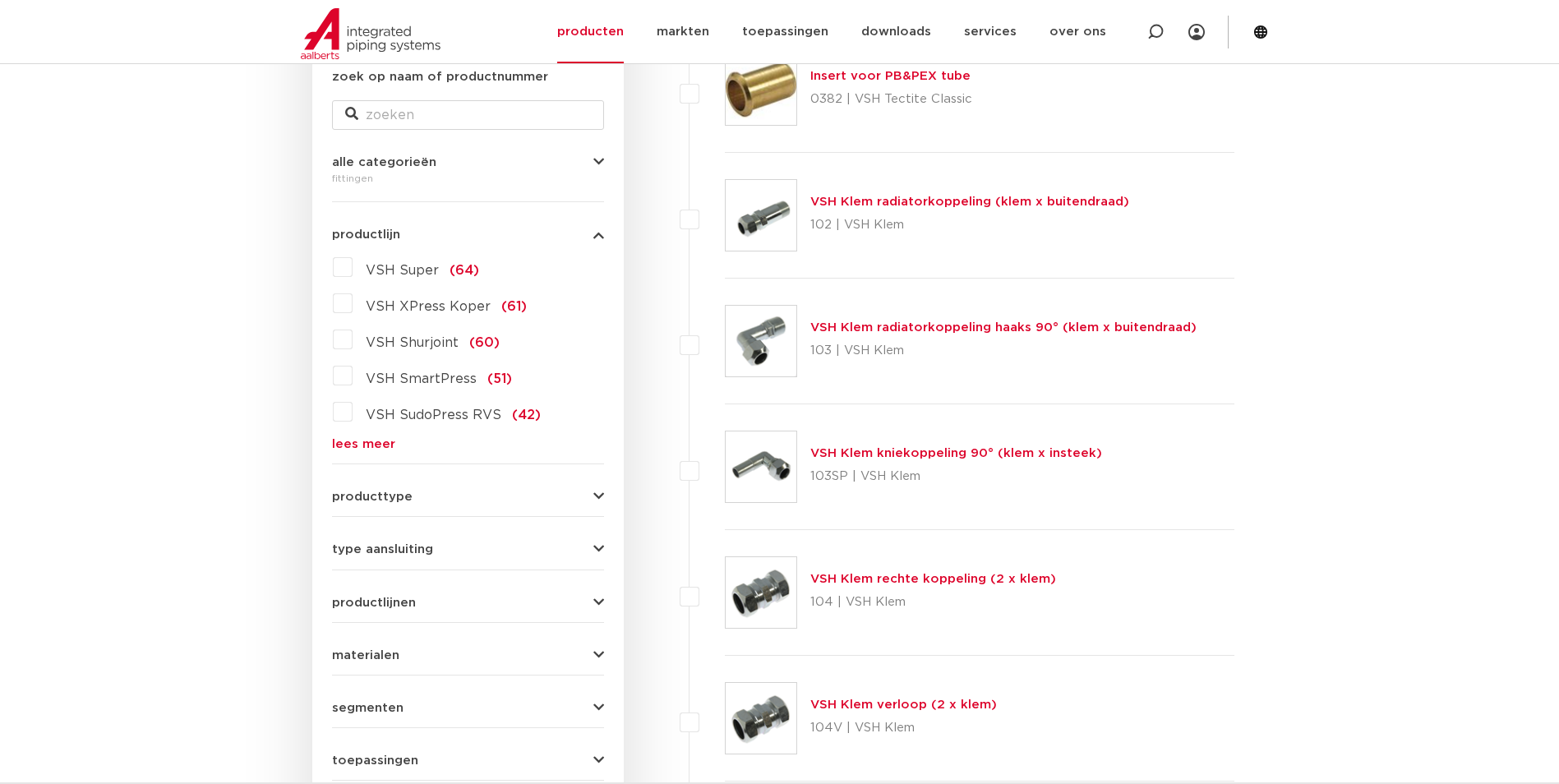
click at [366, 440] on link "lees meer" at bounding box center [468, 444] width 272 height 12
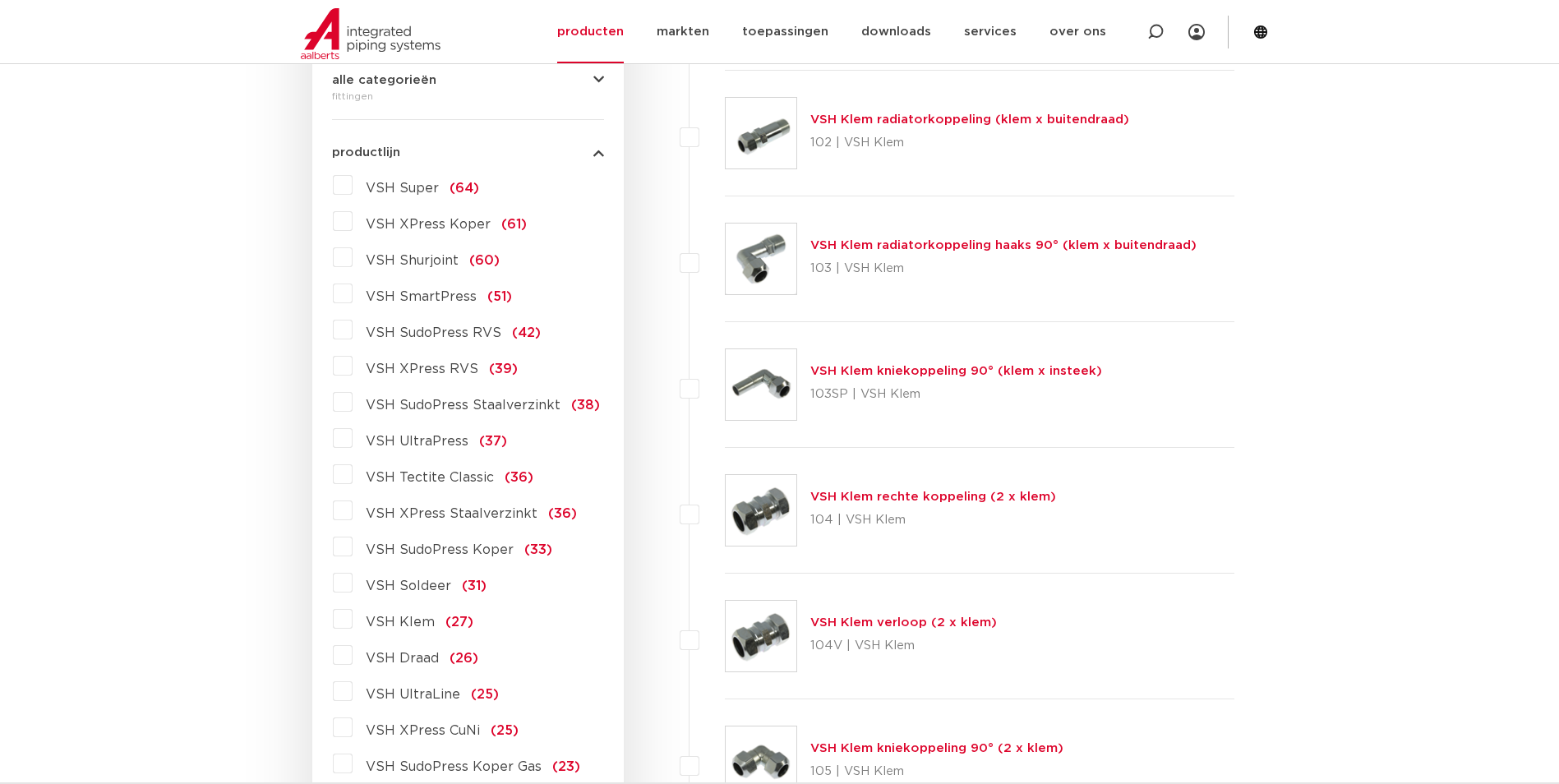
scroll to position [493, 0]
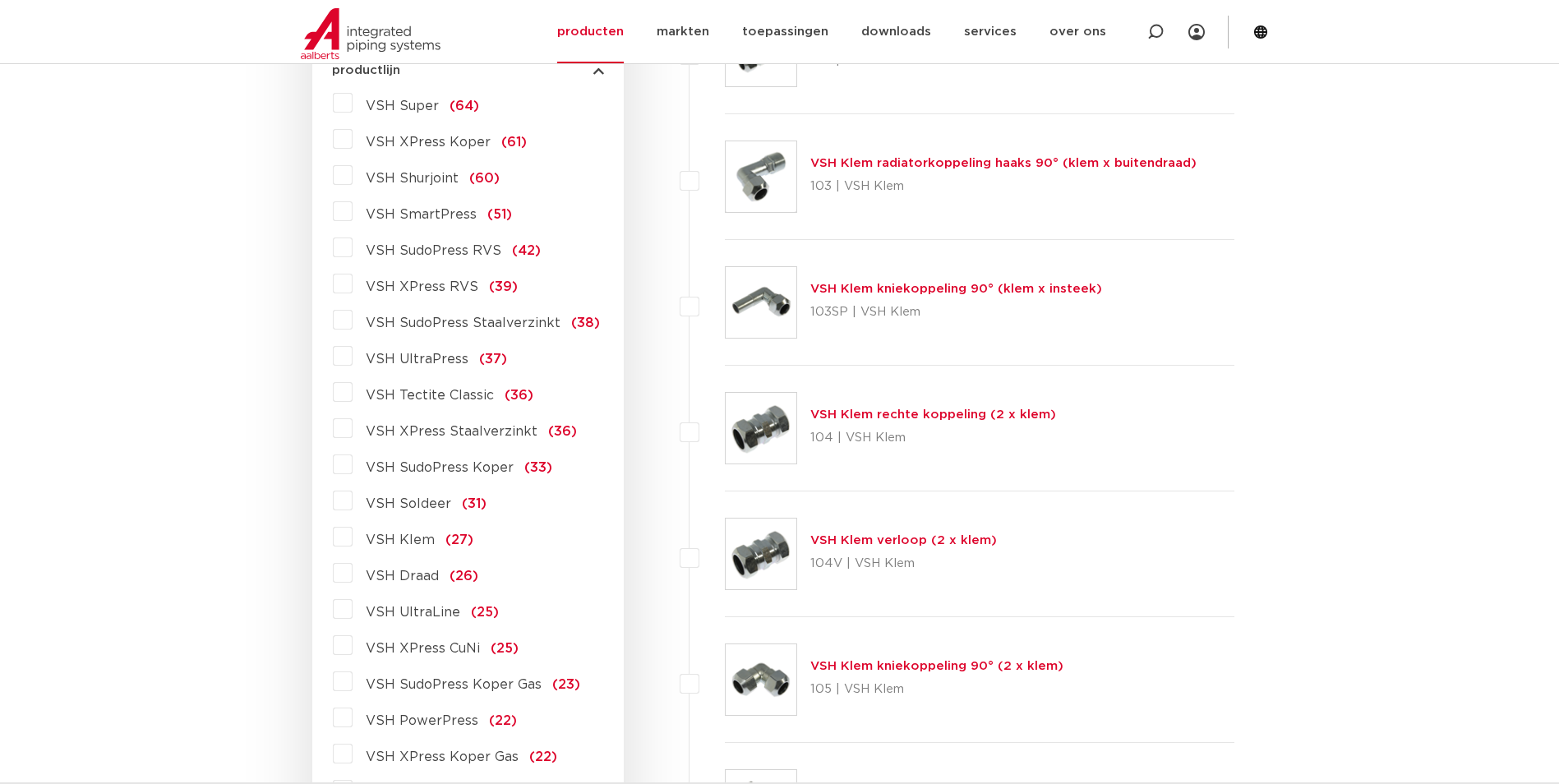
click at [475, 468] on span "VSH SudoPress Koper" at bounding box center [440, 467] width 148 height 13
click at [0, 0] on input "VSH SudoPress Koper (33)" at bounding box center [0, 0] width 0 height 0
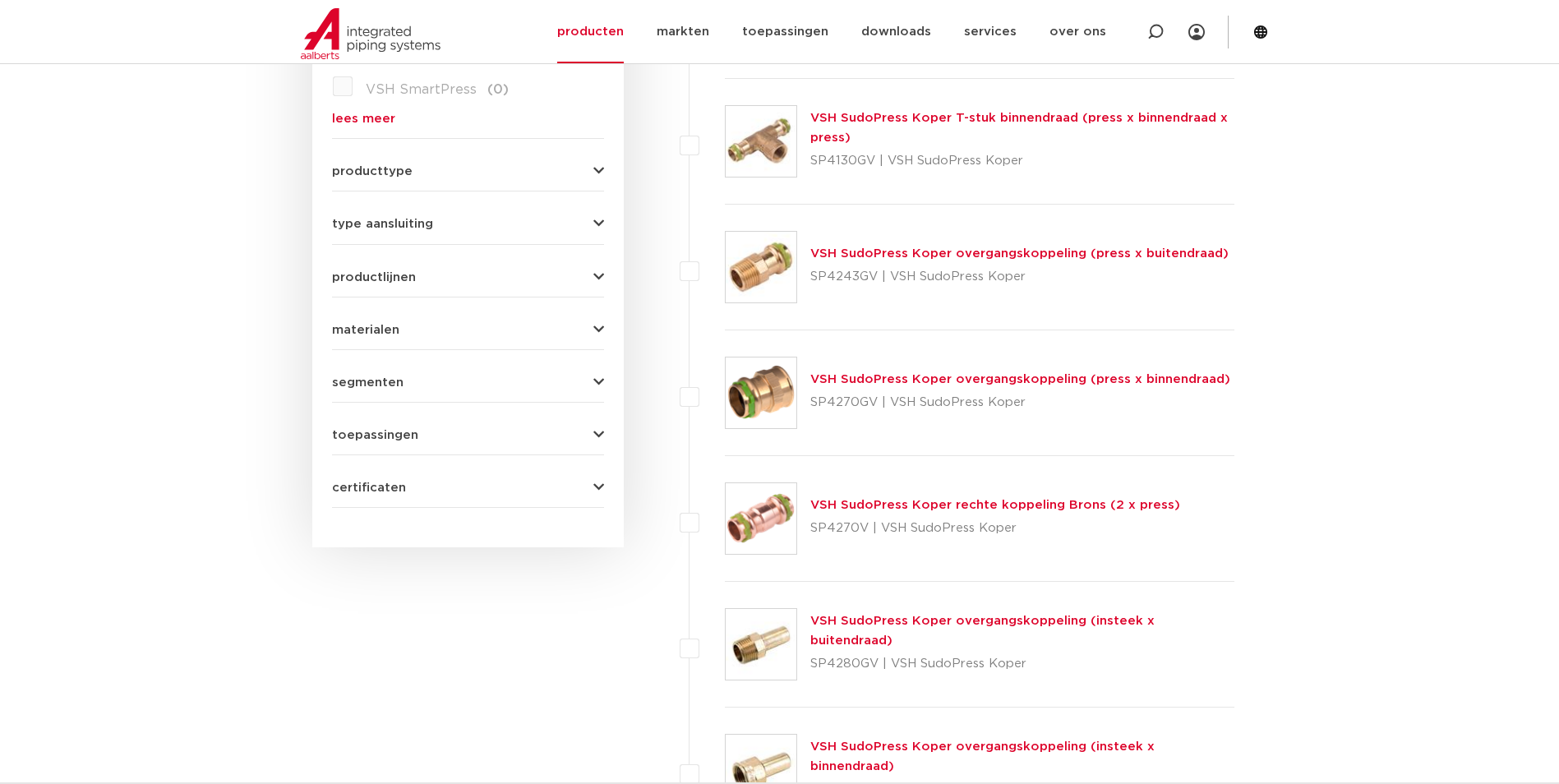
scroll to position [658, 0]
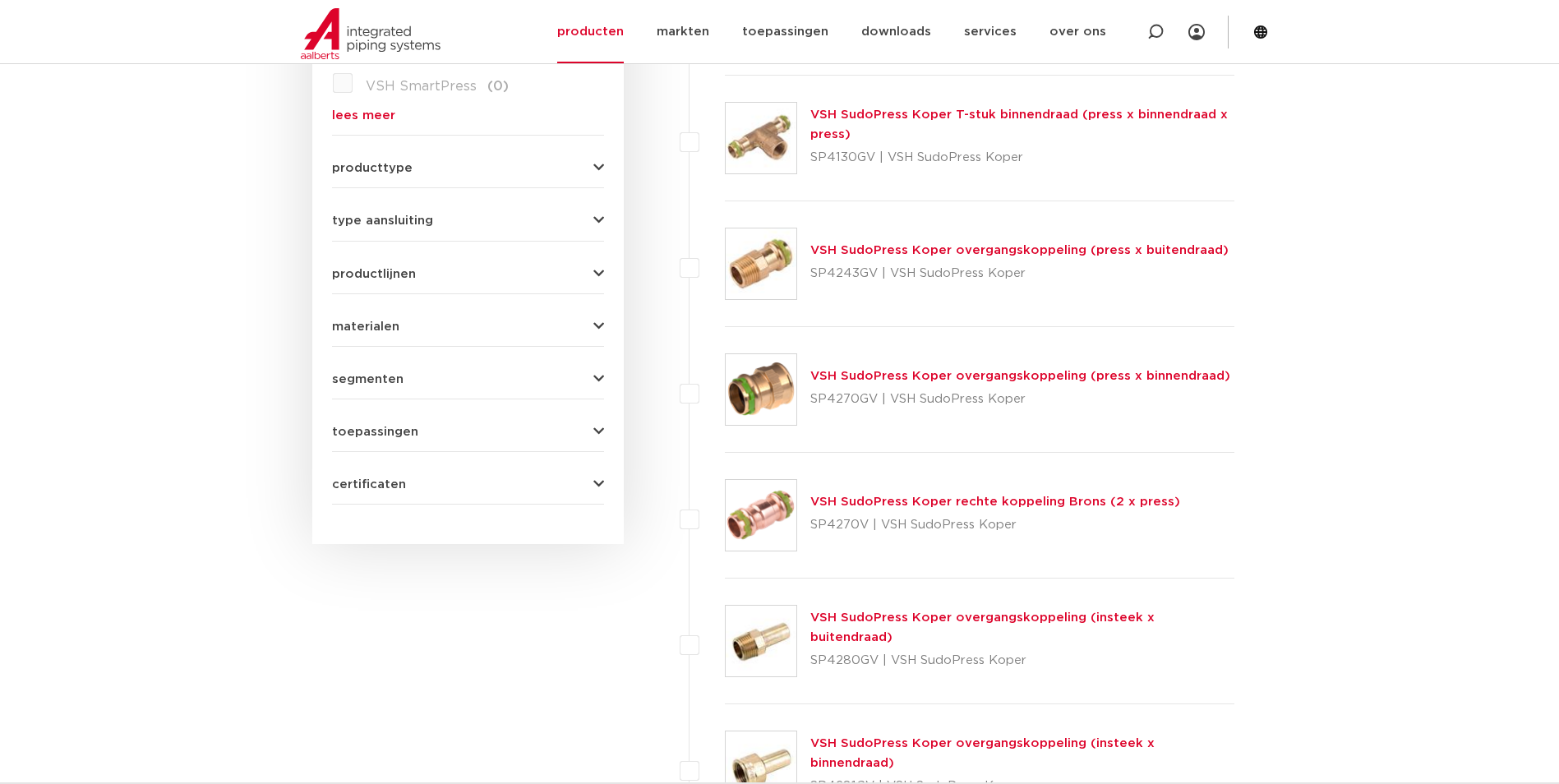
click at [913, 380] on link "VSH SudoPress Koper overgangskoppeling (press x binnendraad)" at bounding box center [1020, 376] width 420 height 12
click at [747, 279] on img at bounding box center [761, 263] width 71 height 71
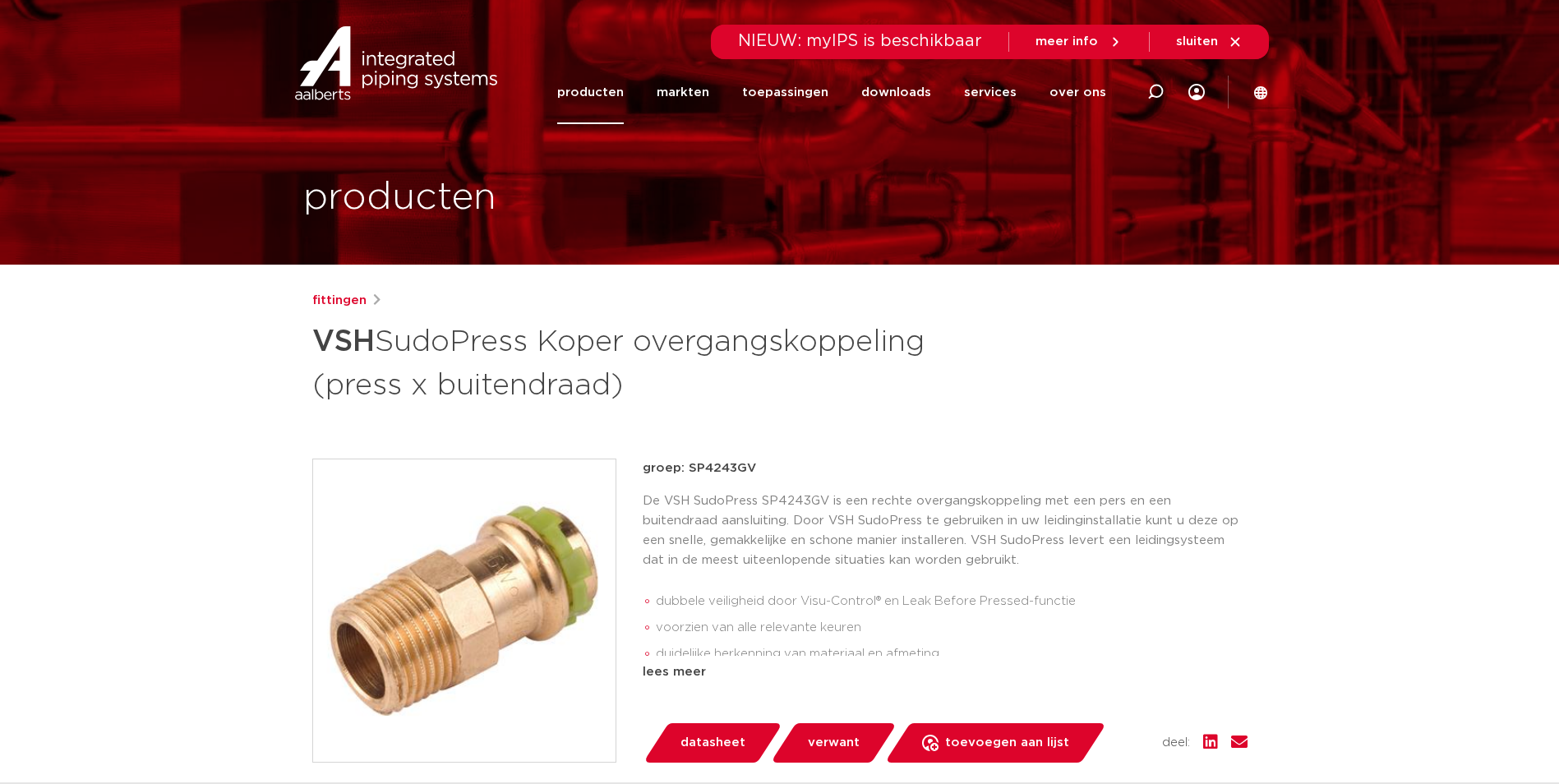
drag, startPoint x: 406, startPoint y: 328, endPoint x: 361, endPoint y: 349, distance: 49.7
click at [406, 328] on h1 "VSH SudoPress Koper overgangskoppeling (press x buitendraad)" at bounding box center [621, 362] width 618 height 89
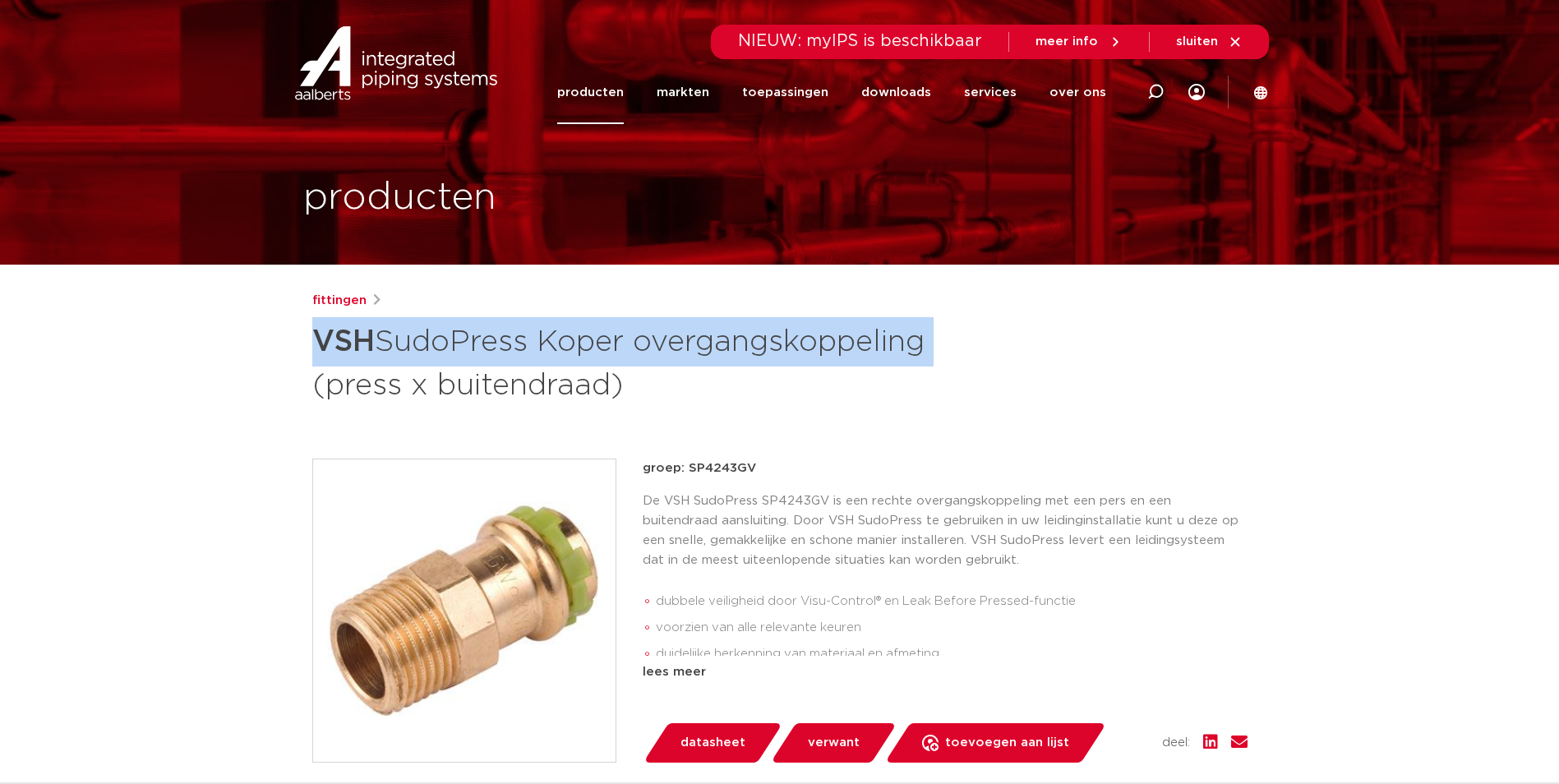
drag, startPoint x: 306, startPoint y: 332, endPoint x: 605, endPoint y: 400, distance: 306.6
click at [605, 400] on div "fittingen VSH SudoPress Koper overgangskoppeling (press x buitendraad) groep: S…" at bounding box center [780, 685] width 961 height 787
copy h1 "VSH SudoPress Koper overgangskoppeling"
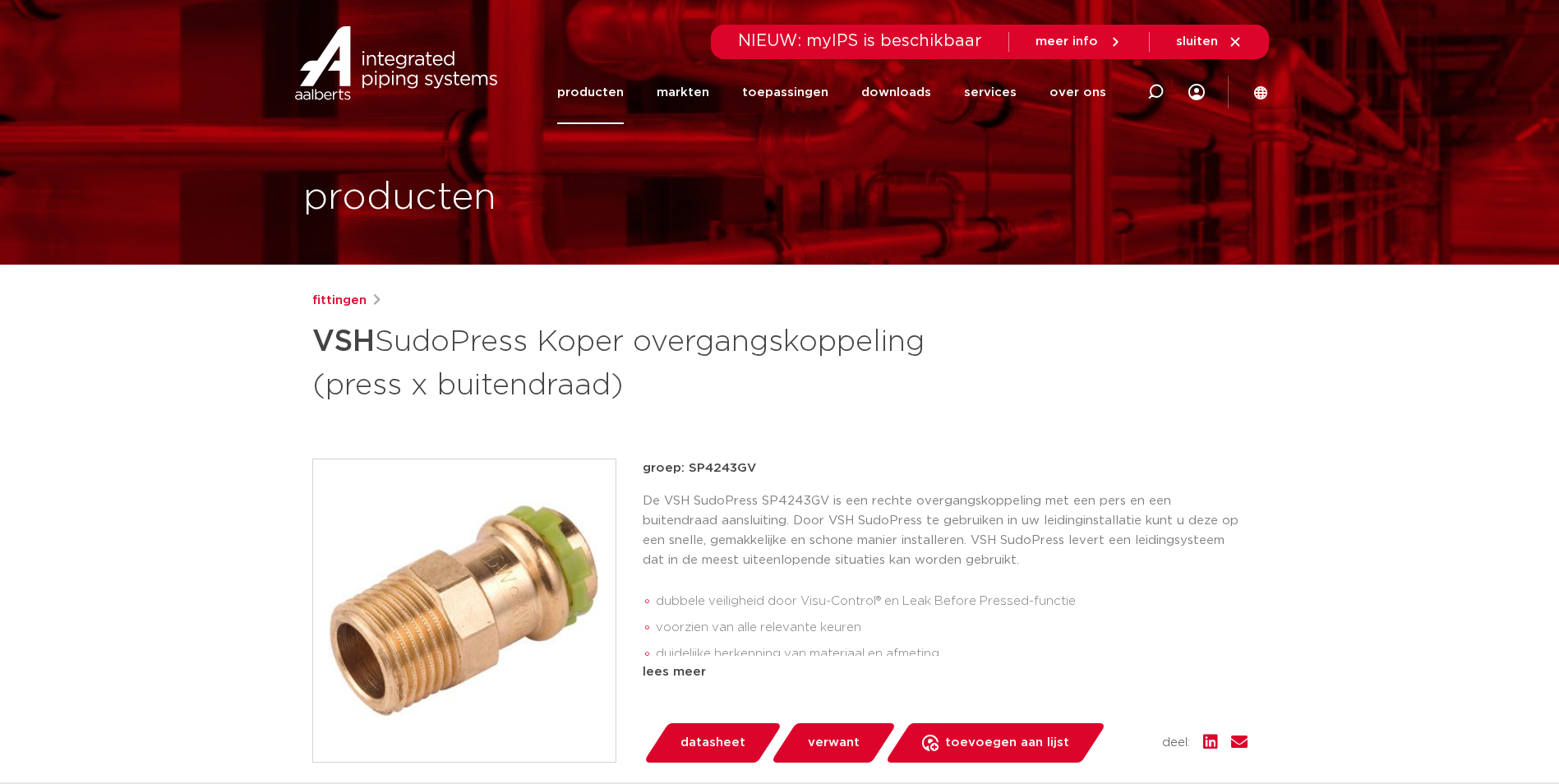
click at [747, 472] on p "groep: SP4243GV" at bounding box center [945, 468] width 605 height 20
drag, startPoint x: 757, startPoint y: 470, endPoint x: 690, endPoint y: 470, distance: 67.0
click at [690, 470] on p "groep: SP4243GV" at bounding box center [945, 468] width 605 height 20
copy p "SP4243GV"
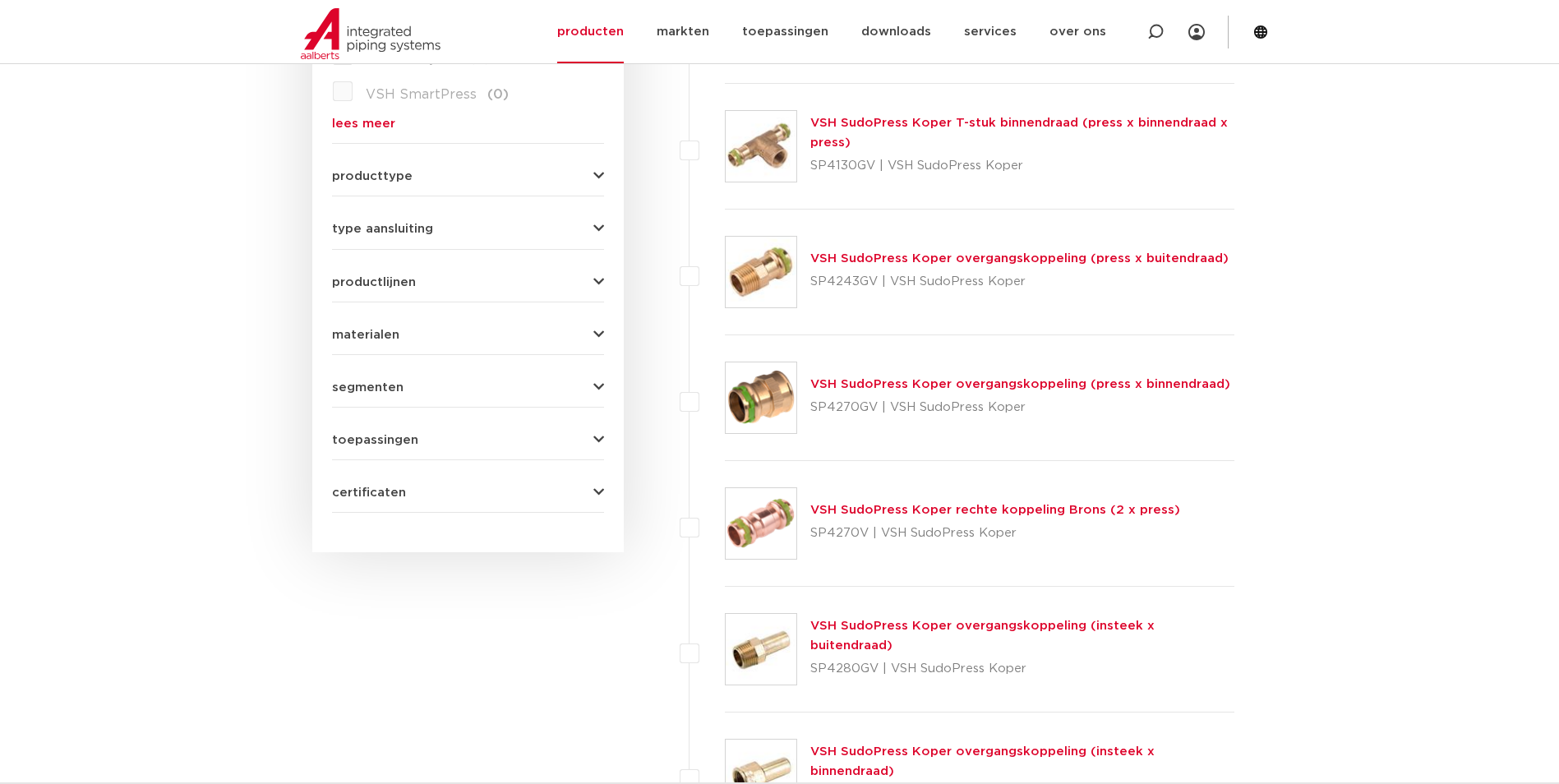
scroll to position [658, 0]
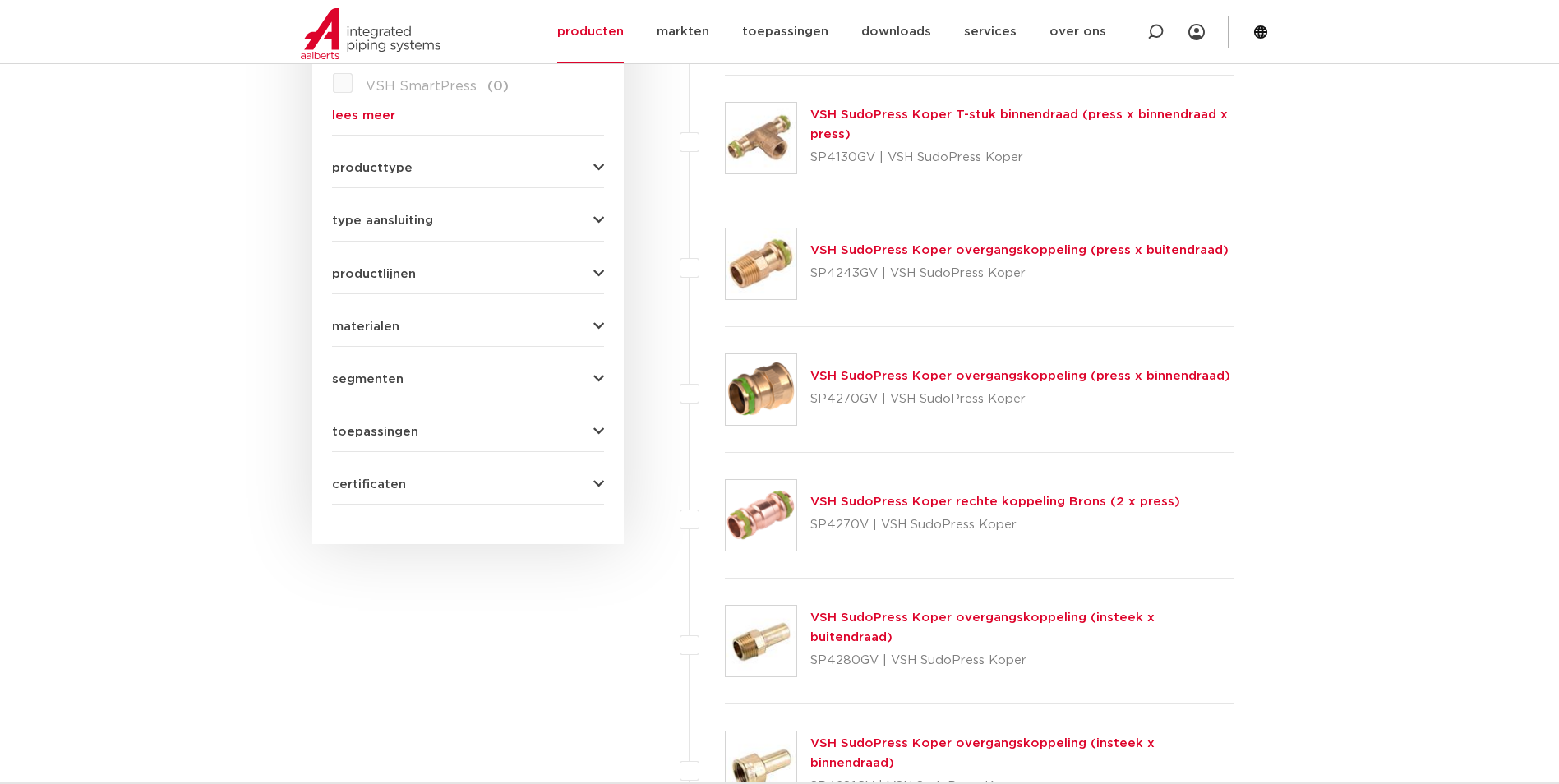
click at [870, 376] on link "VSH SudoPress Koper overgangskoppeling (press x binnendraad)" at bounding box center [1020, 376] width 420 height 12
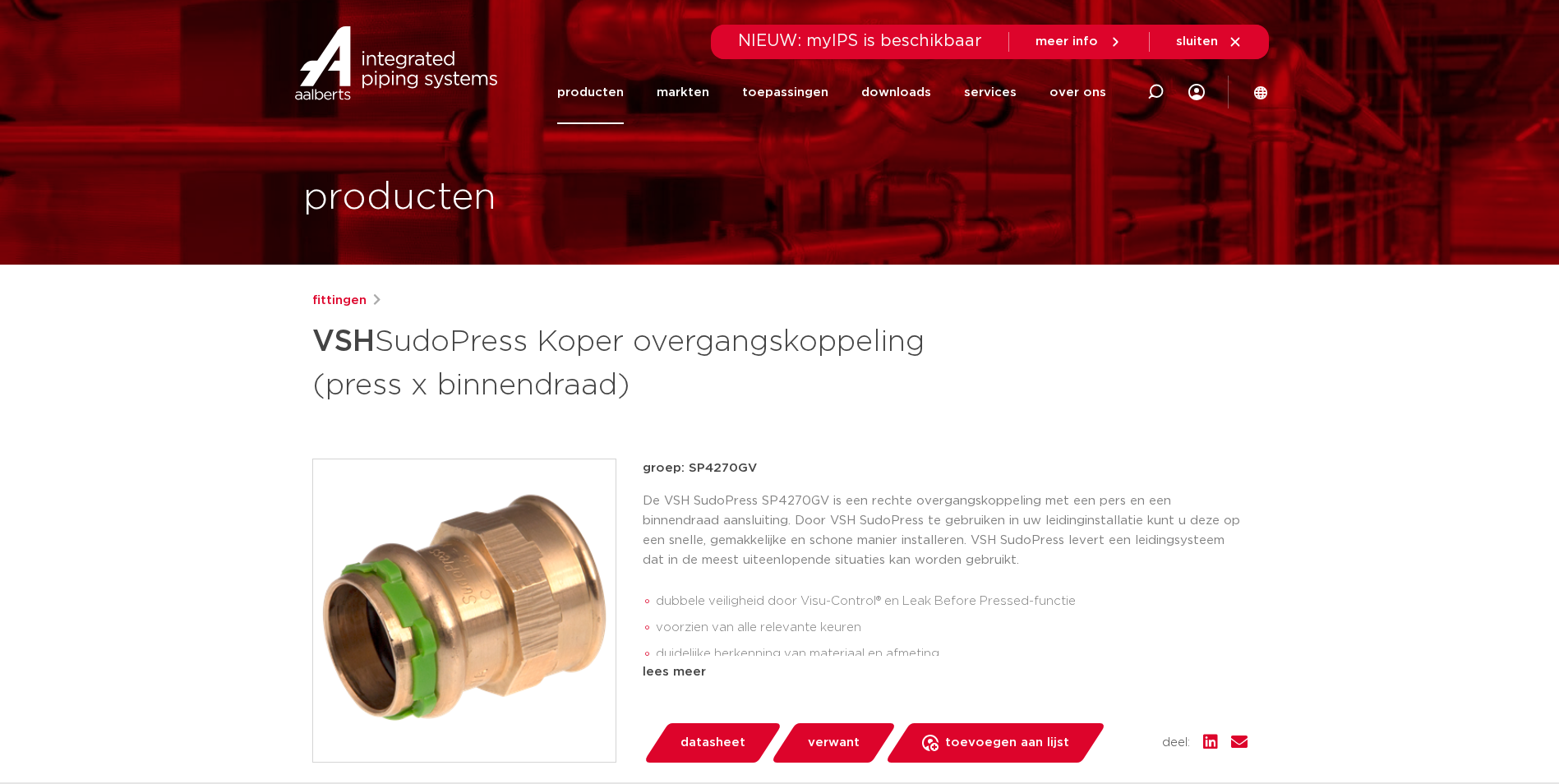
drag, startPoint x: 751, startPoint y: 502, endPoint x: 686, endPoint y: 509, distance: 65.4
click at [686, 478] on p "groep: SP4270GV" at bounding box center [945, 468] width 605 height 20
copy p "SP4270GV"
click at [1034, 449] on div "fittingen VSH SudoPress Koper overgangskoppeling (press x binnendraad) groep: S…" at bounding box center [780, 685] width 961 height 787
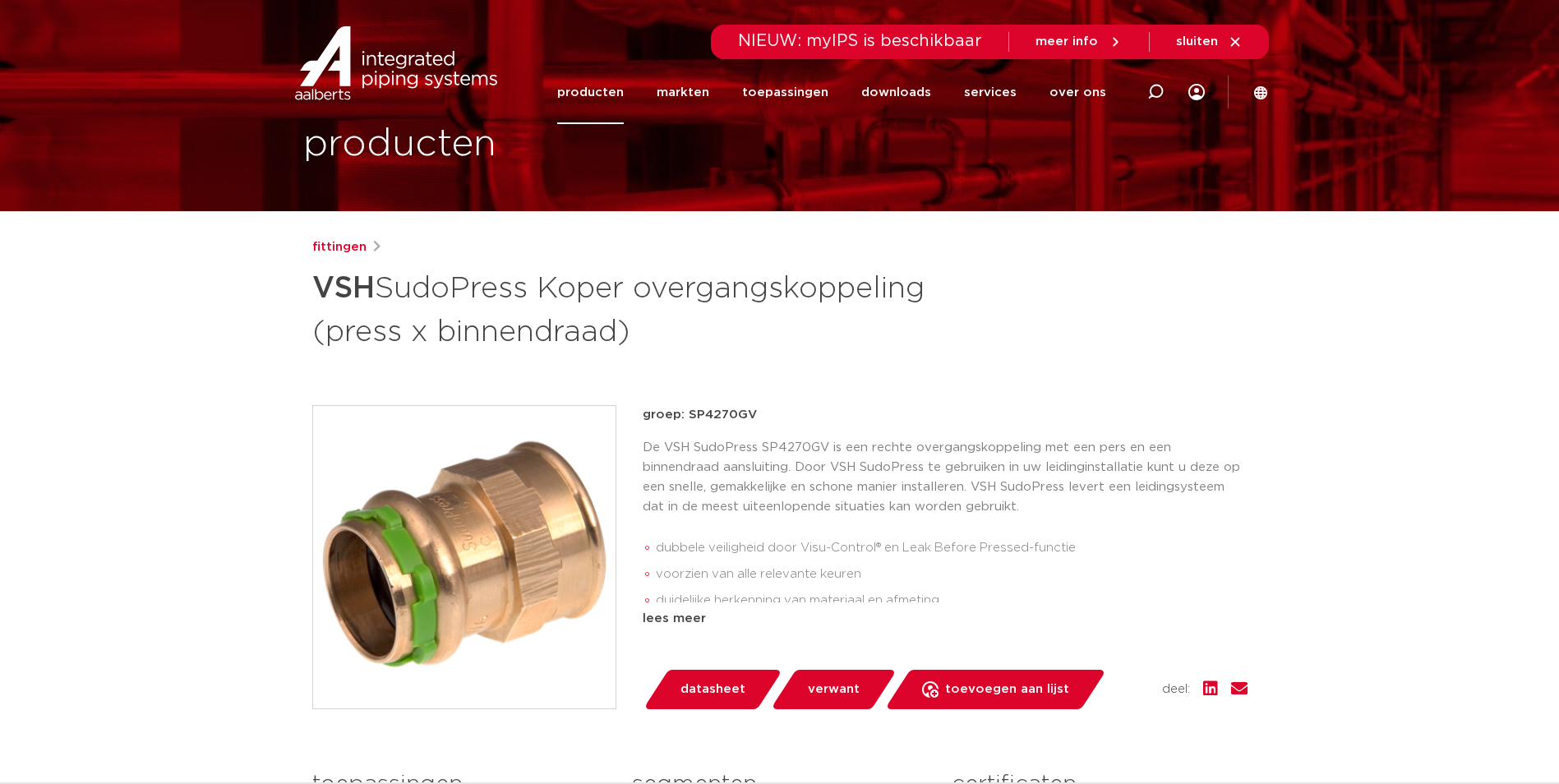
scroll to position [82, 0]
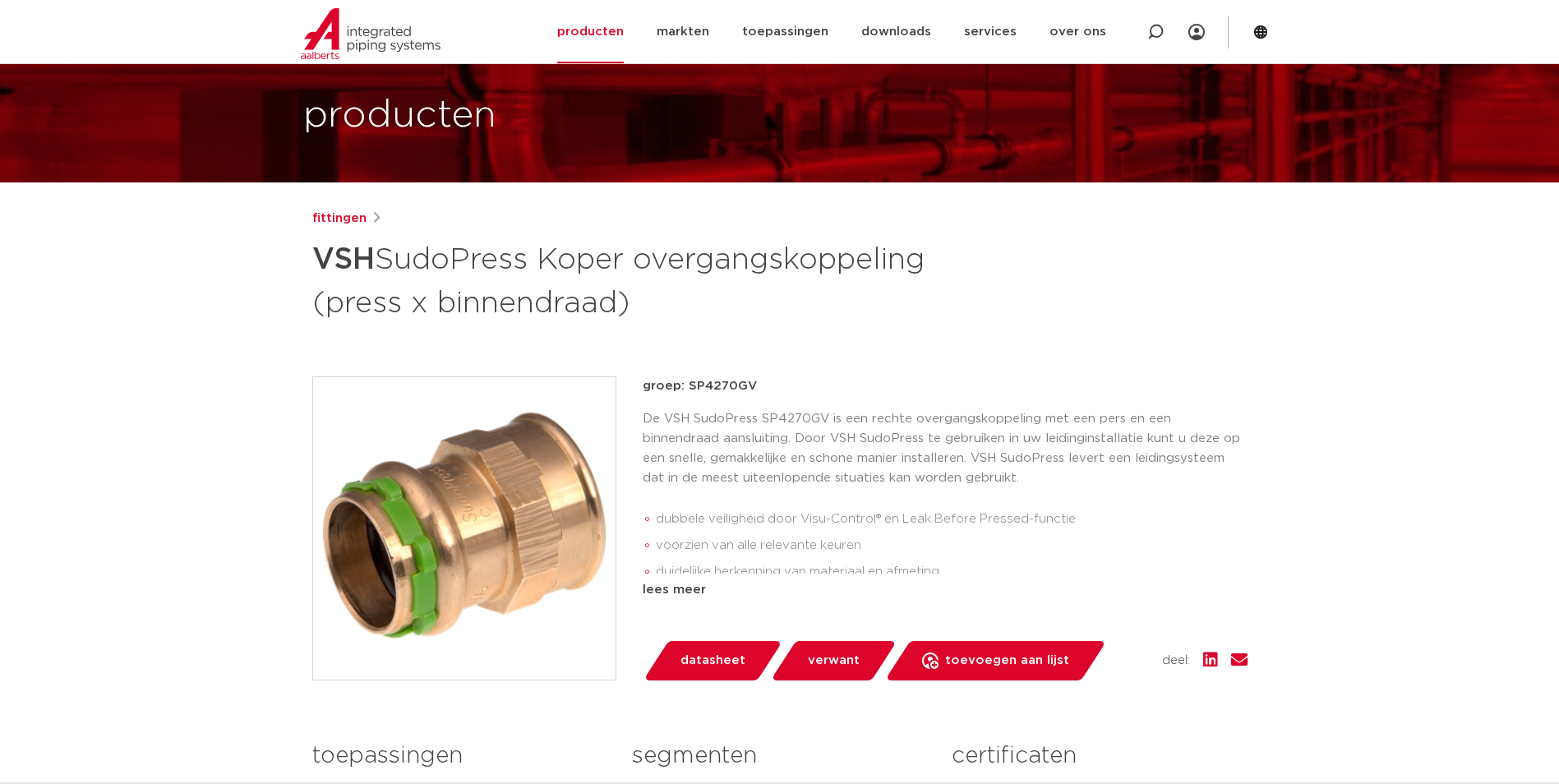
click at [760, 396] on p "groep: SP4270GV" at bounding box center [945, 386] width 605 height 20
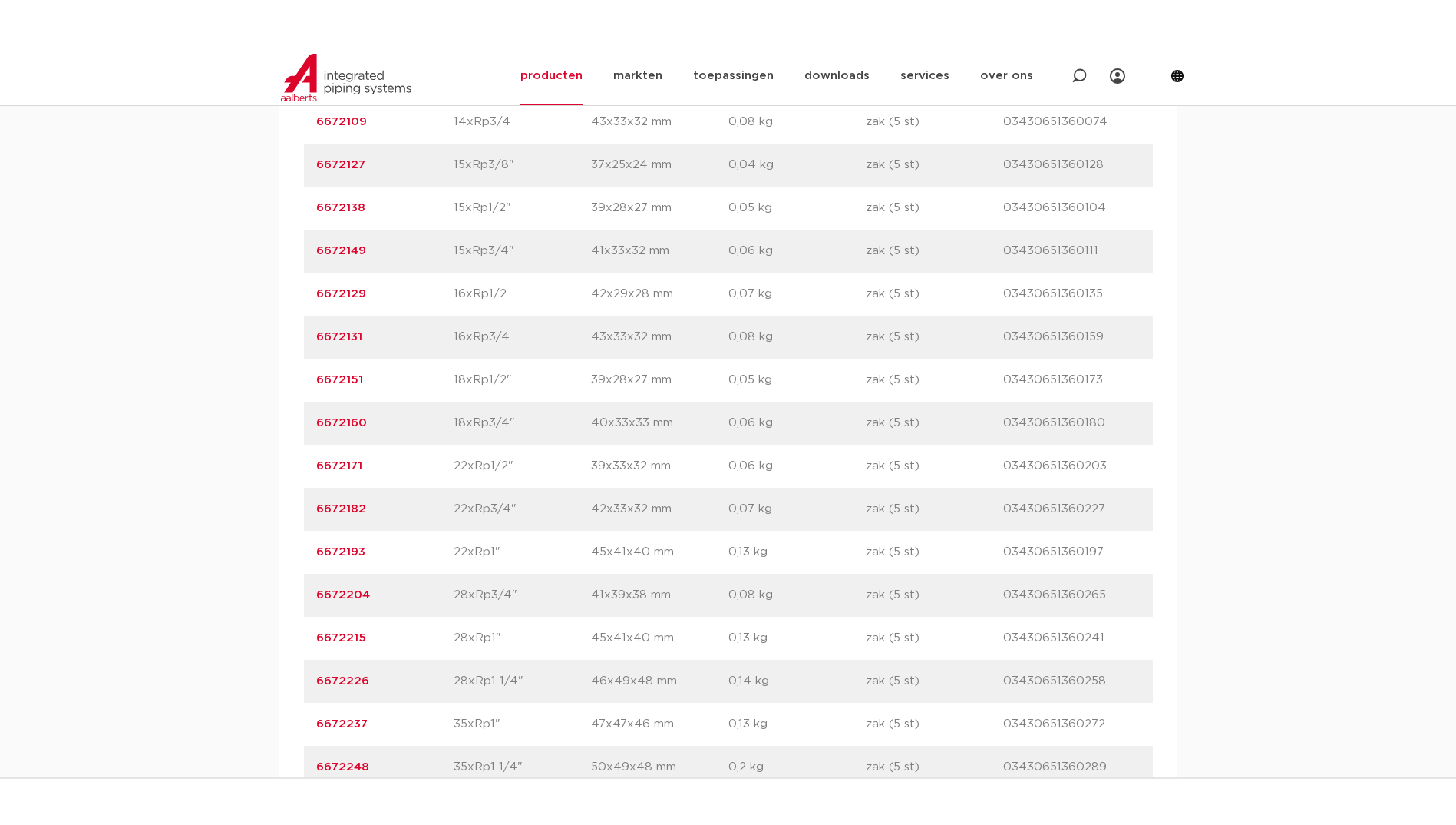
scroll to position [1383, 0]
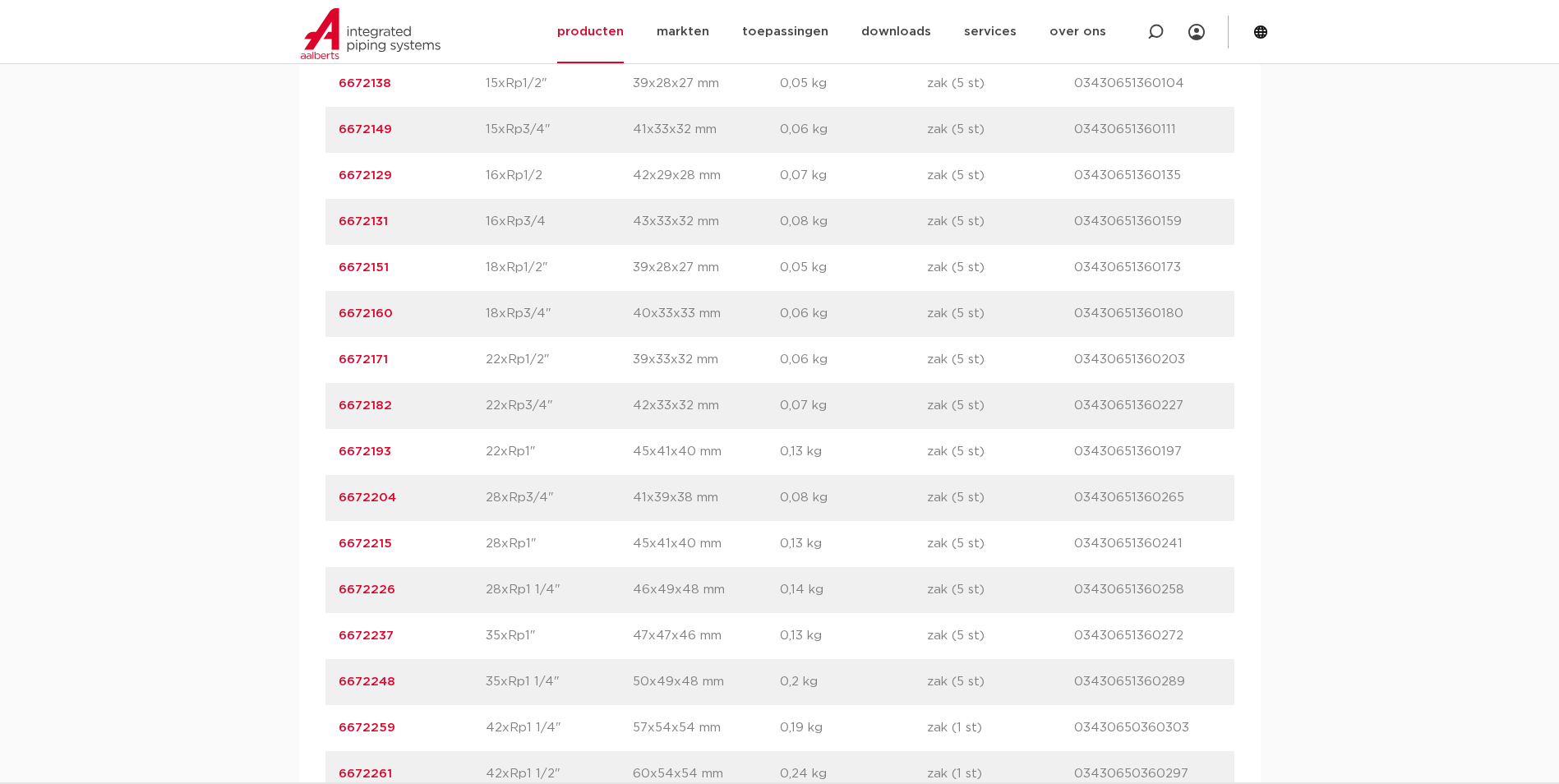
click at [420, 416] on p "6672182" at bounding box center [412, 406] width 147 height 20
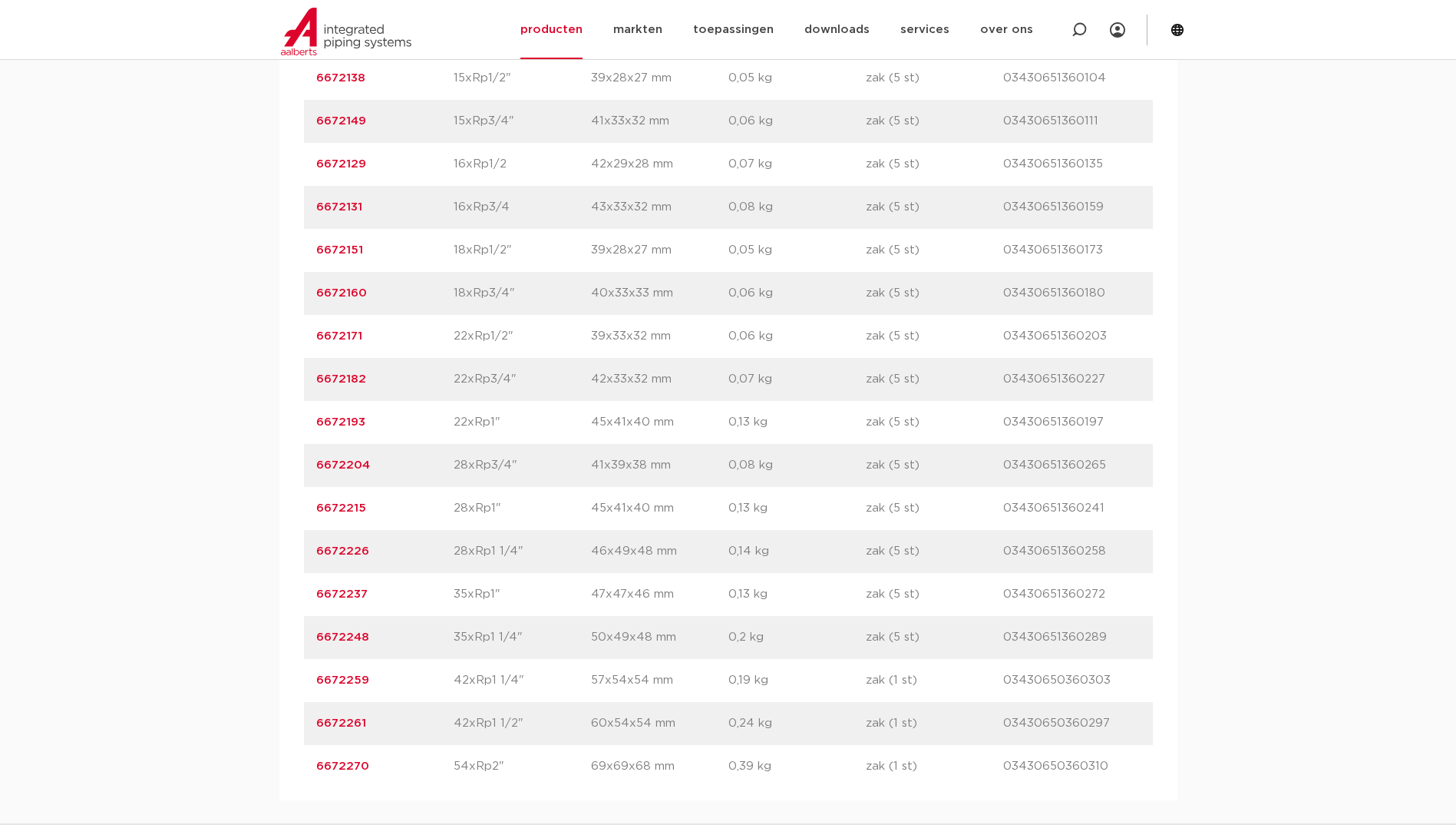
click at [209, 732] on div "assortiment afmetingen specificaties downloads ETIM sustainability verwant asso…" at bounding box center [728, 213] width 1456 height 1176
drag, startPoint x: 392, startPoint y: 463, endPoint x: 360, endPoint y: 470, distance: 32.8
click at [360, 444] on div "artikelnummer 6672193 afmeting 22xRp1" afmetingen 45x41x40 mm gewicht 0,13 kg v…" at bounding box center [728, 422] width 849 height 43
drag, startPoint x: 360, startPoint y: 470, endPoint x: 385, endPoint y: 499, distance: 38.3
click at [385, 474] on p "6672204" at bounding box center [385, 465] width 138 height 19
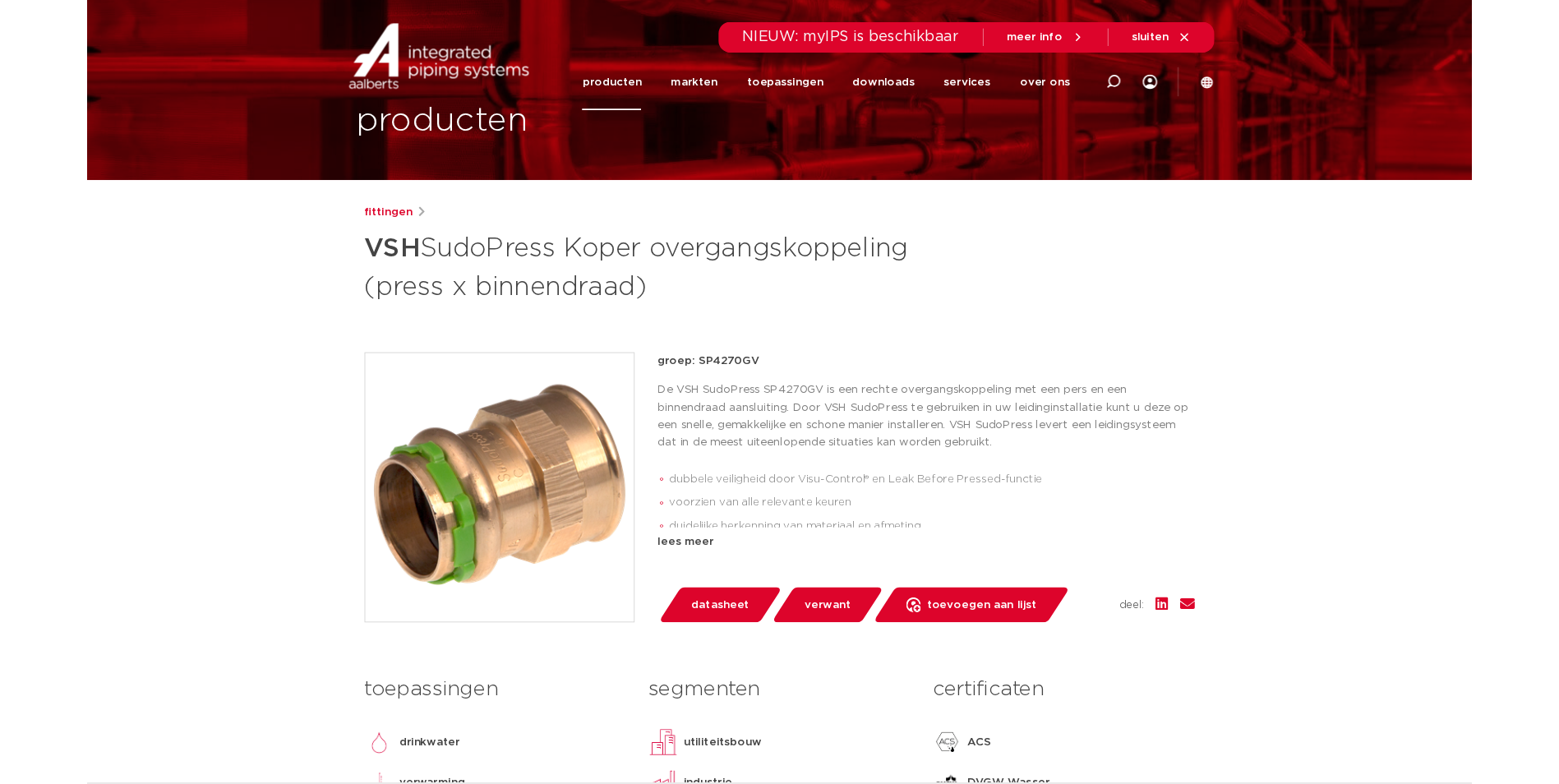
scroll to position [0, 0]
